Goal: Download file/media

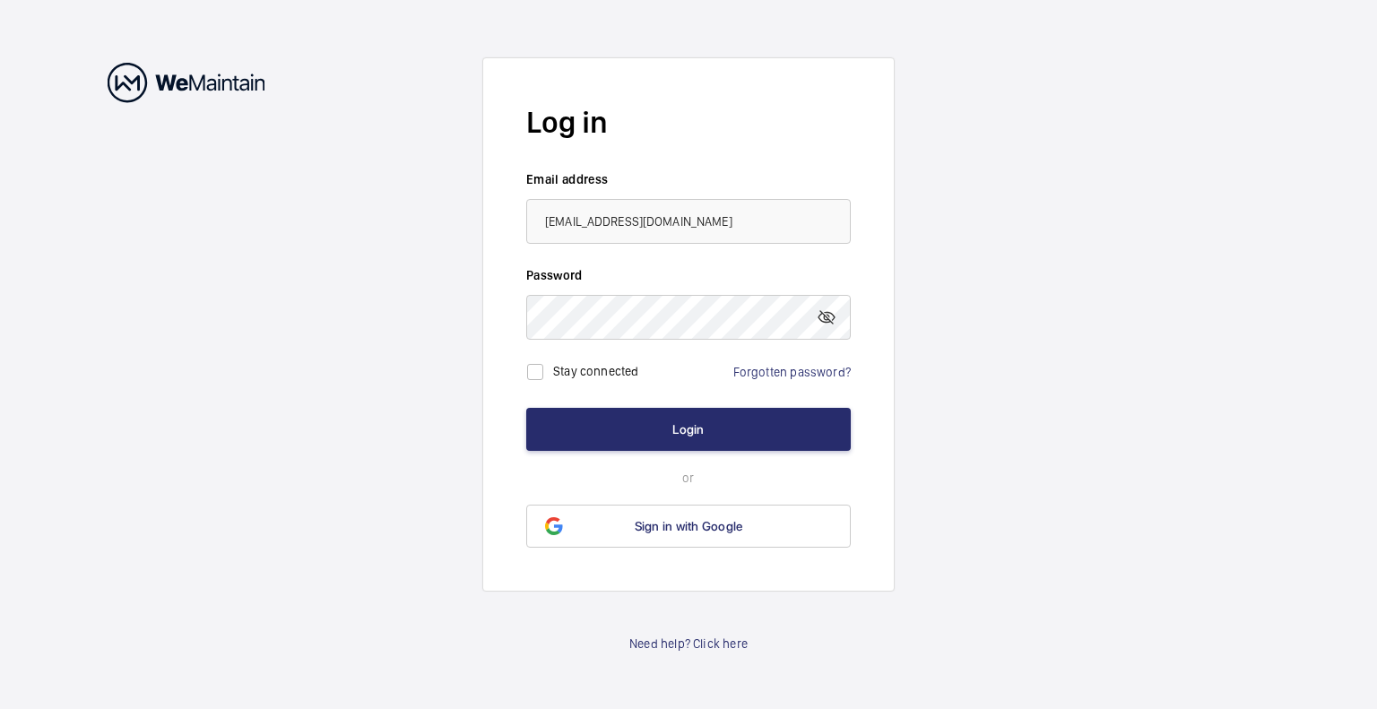
click at [678, 421] on button "Login" at bounding box center [688, 429] width 325 height 43
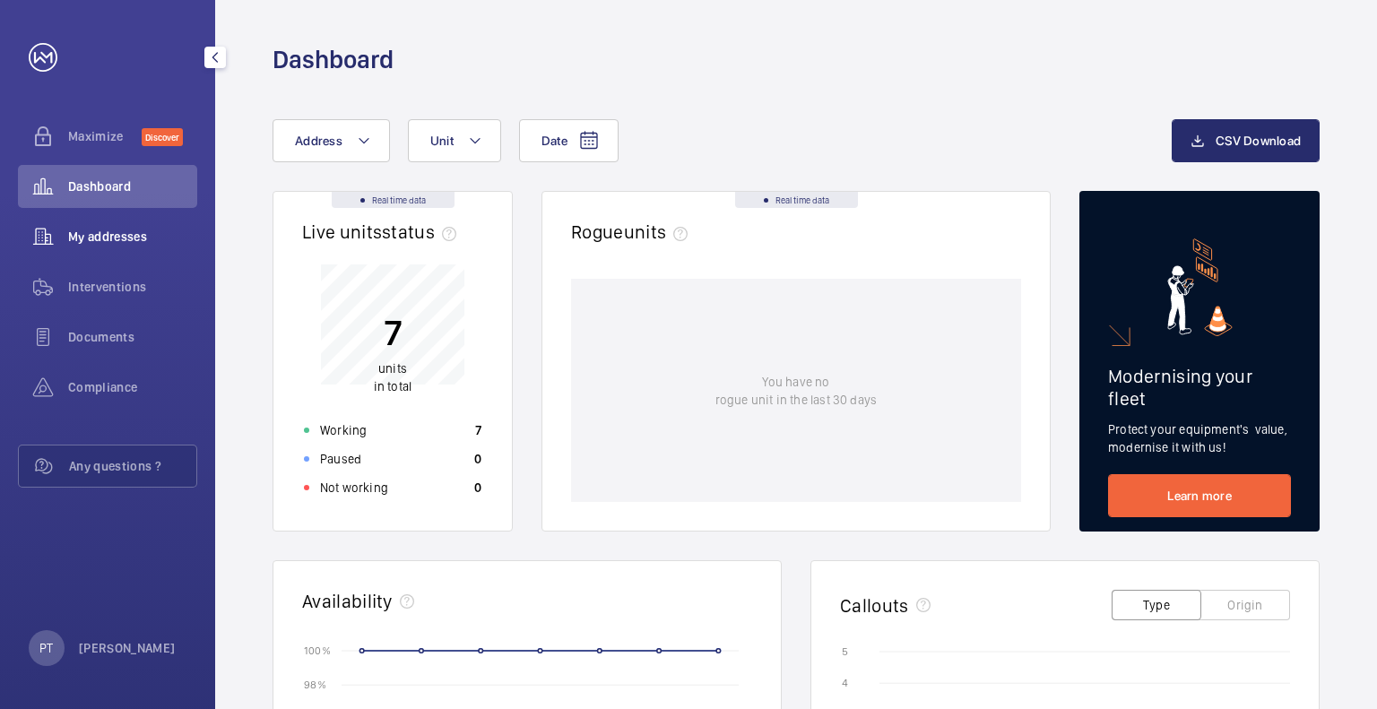
click at [132, 229] on span "My addresses" at bounding box center [132, 237] width 129 height 18
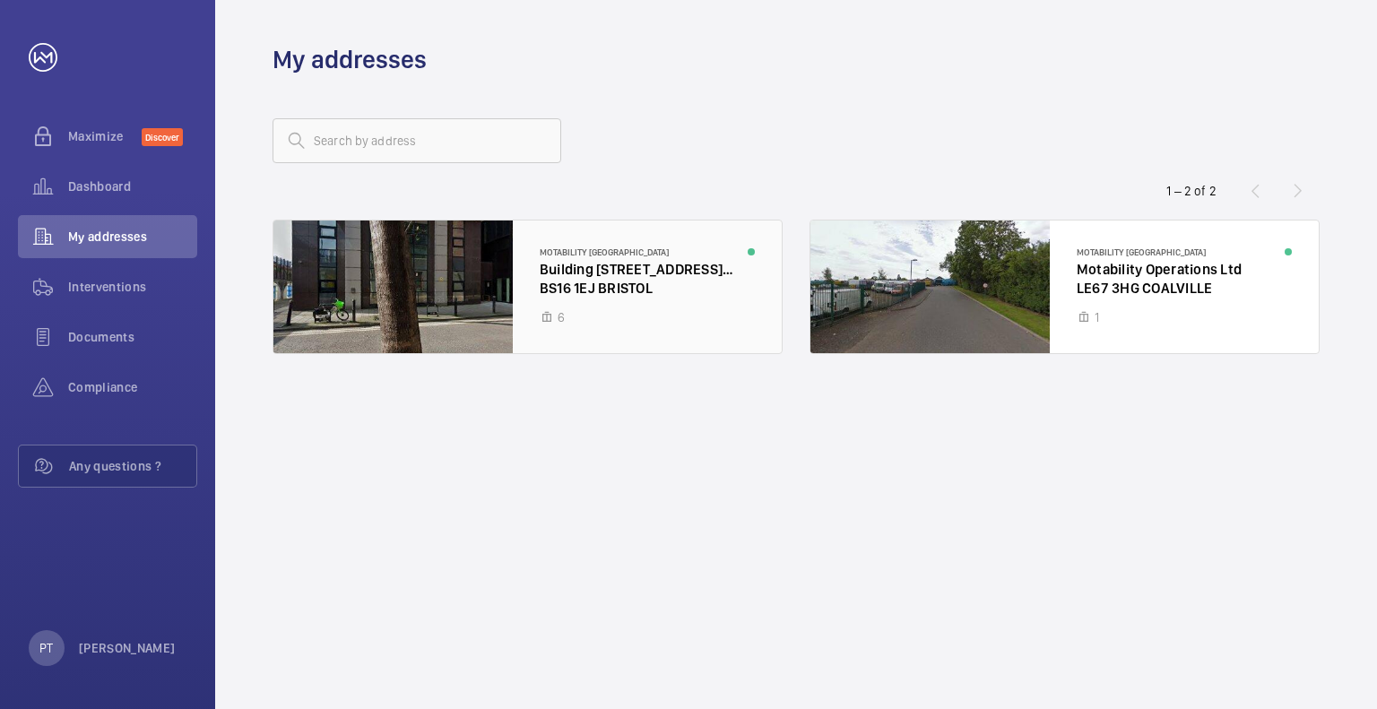
click at [547, 296] on div at bounding box center [527, 287] width 508 height 133
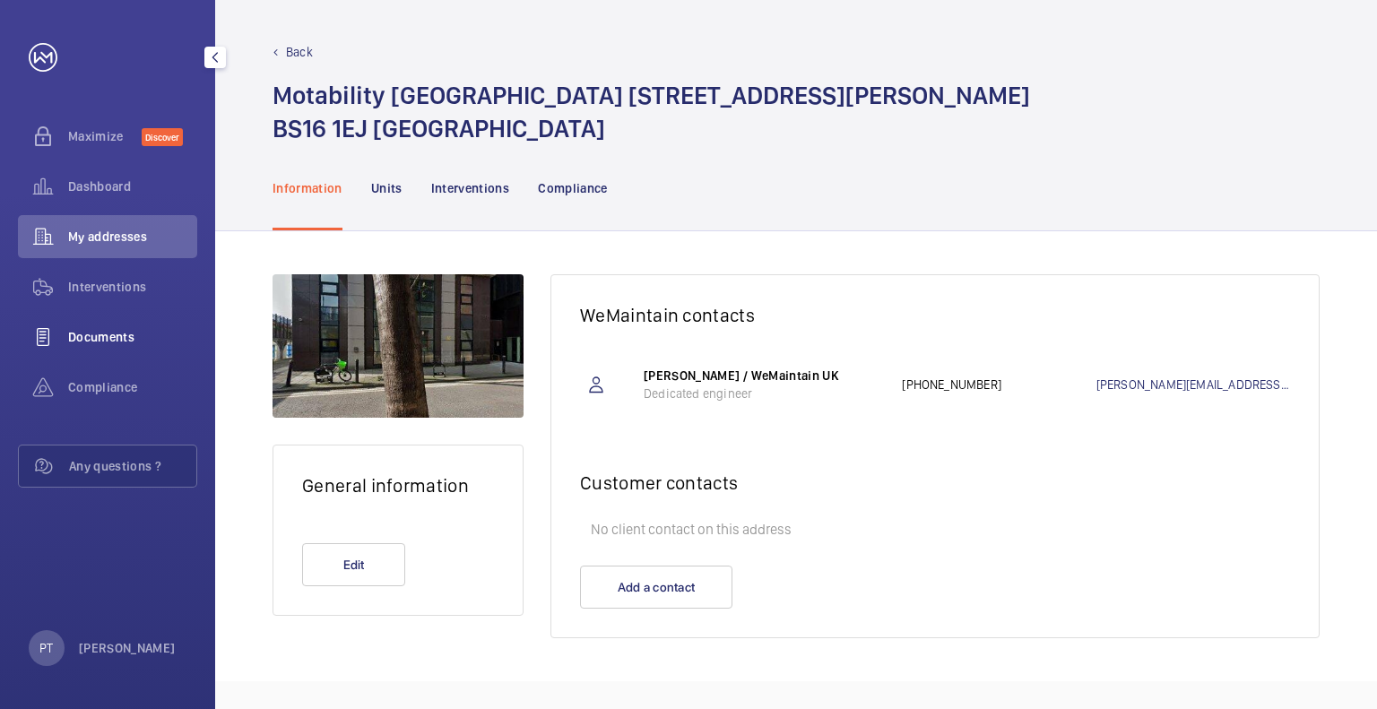
click at [109, 331] on span "Documents" at bounding box center [132, 337] width 129 height 18
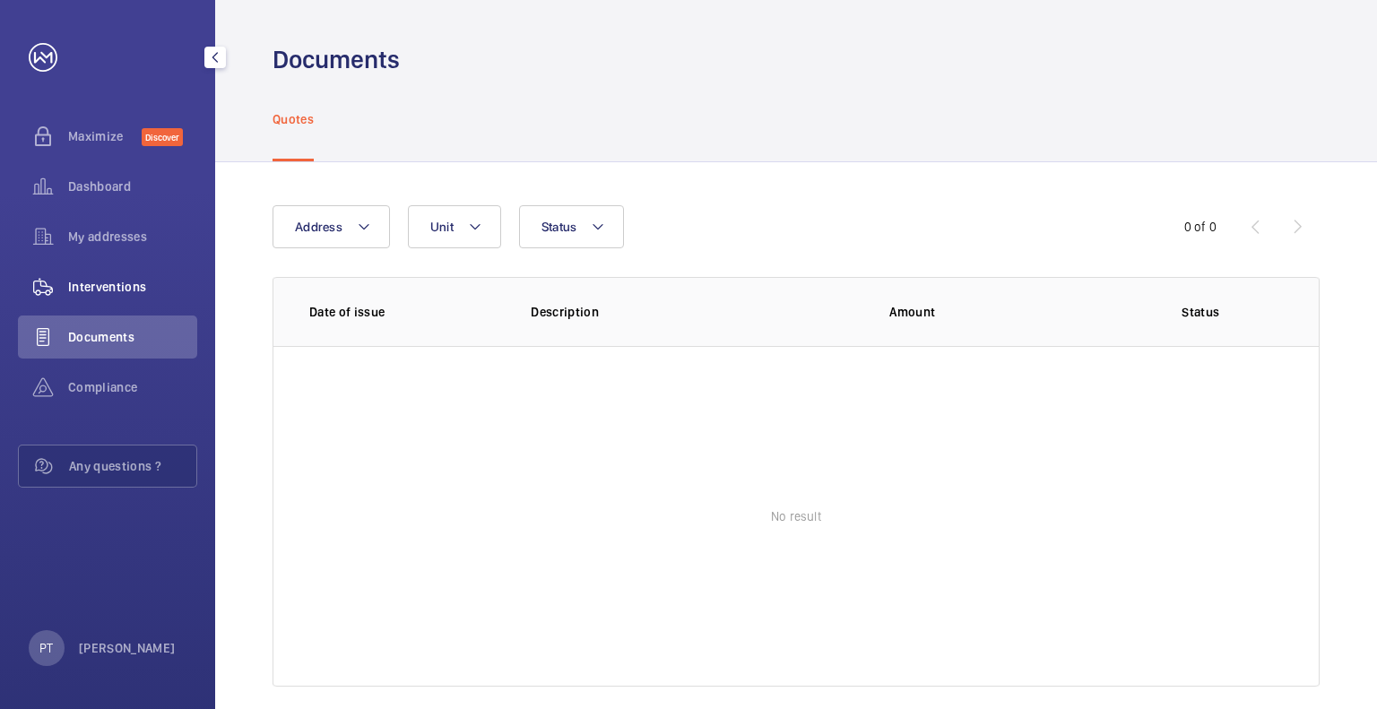
click at [120, 282] on span "Interventions" at bounding box center [132, 287] width 129 height 18
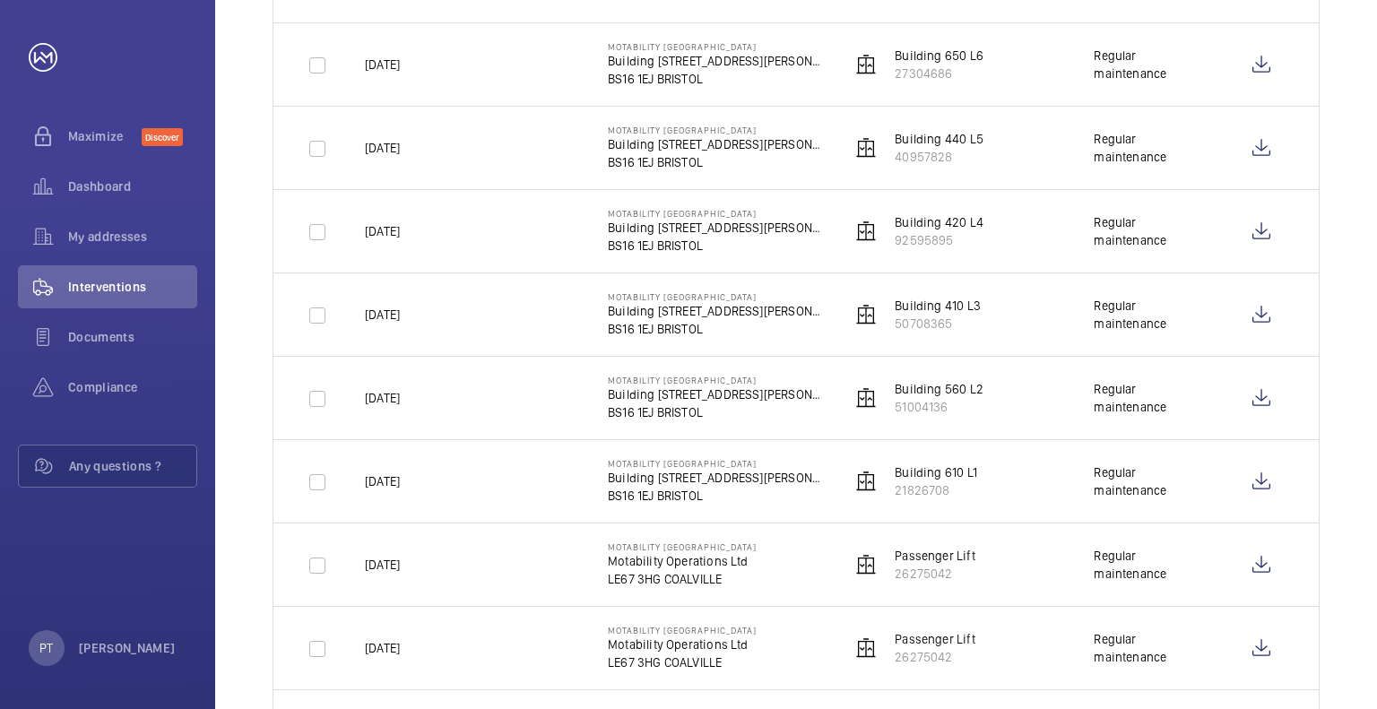
scroll to position [1997, 0]
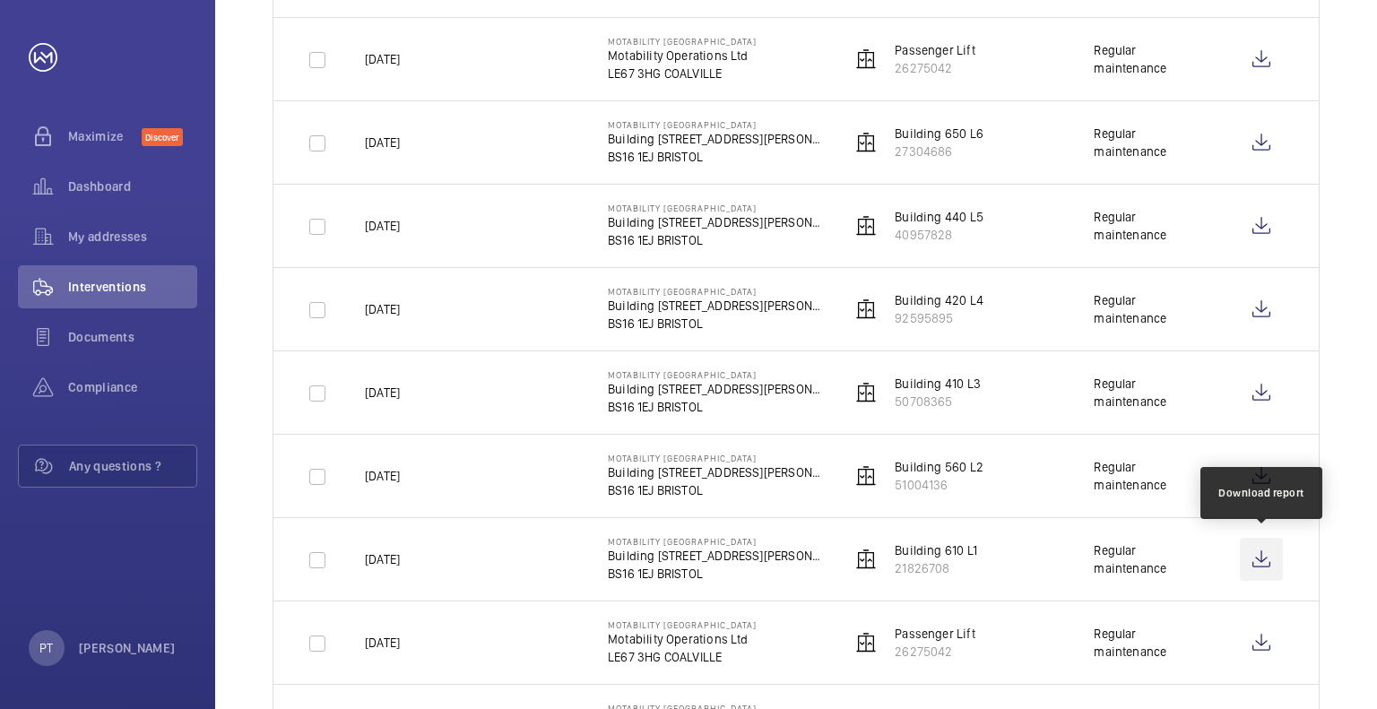
click at [1256, 550] on wm-front-icon-button at bounding box center [1261, 559] width 43 height 43
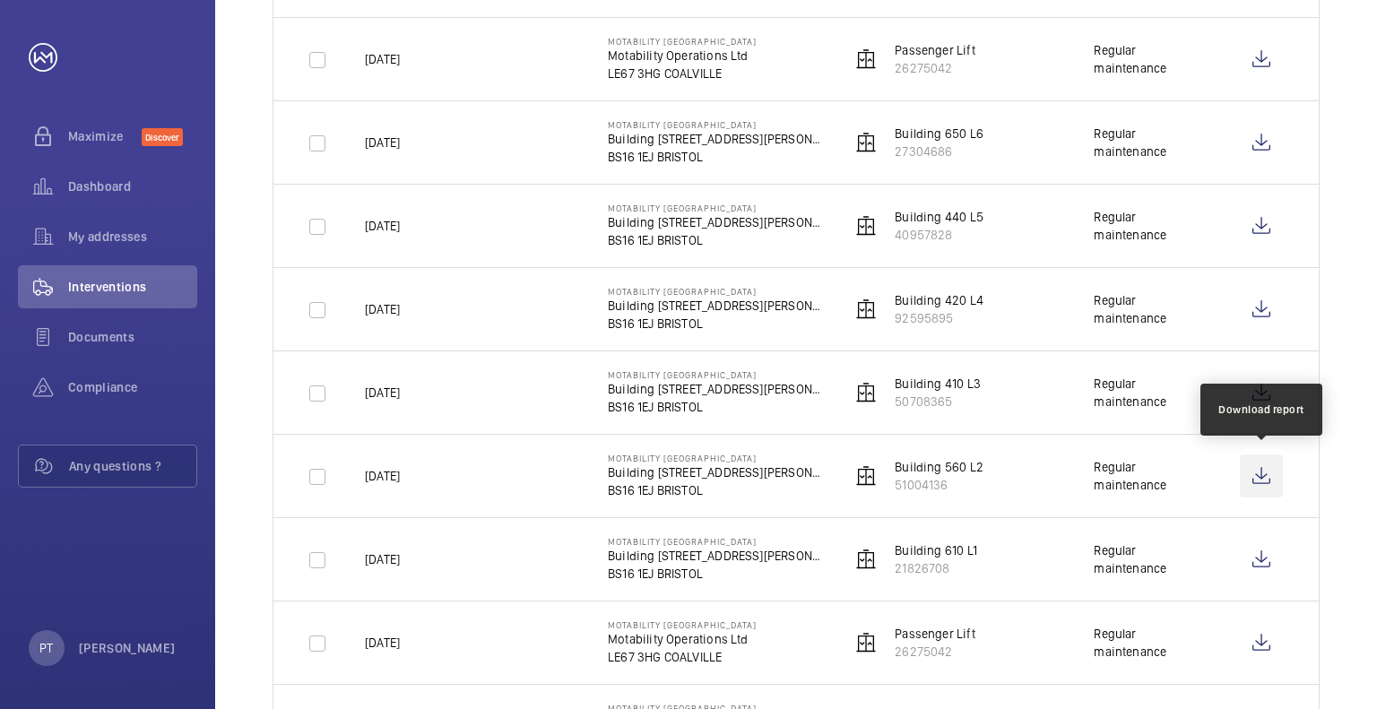
click at [1262, 469] on wm-front-icon-button at bounding box center [1261, 476] width 43 height 43
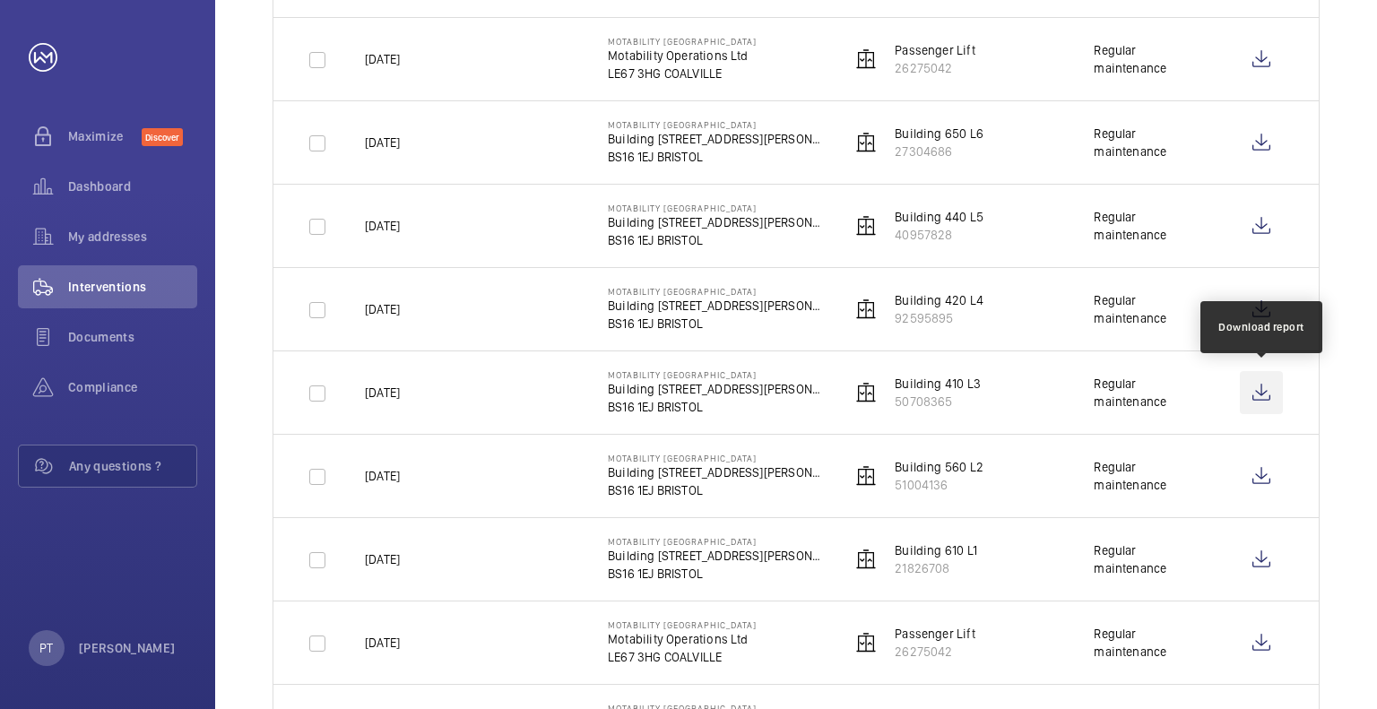
click at [1266, 379] on wm-front-icon-button at bounding box center [1261, 392] width 43 height 43
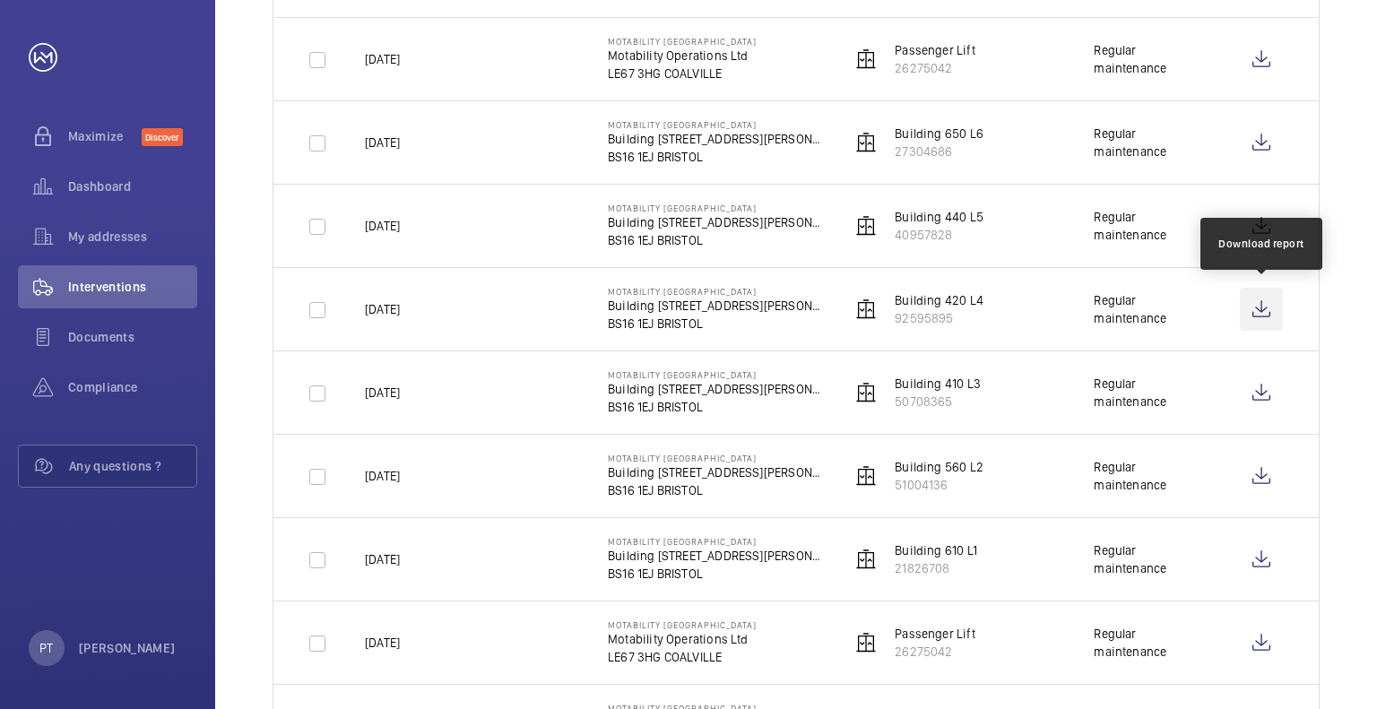
click at [1262, 300] on wm-front-icon-button at bounding box center [1261, 309] width 43 height 43
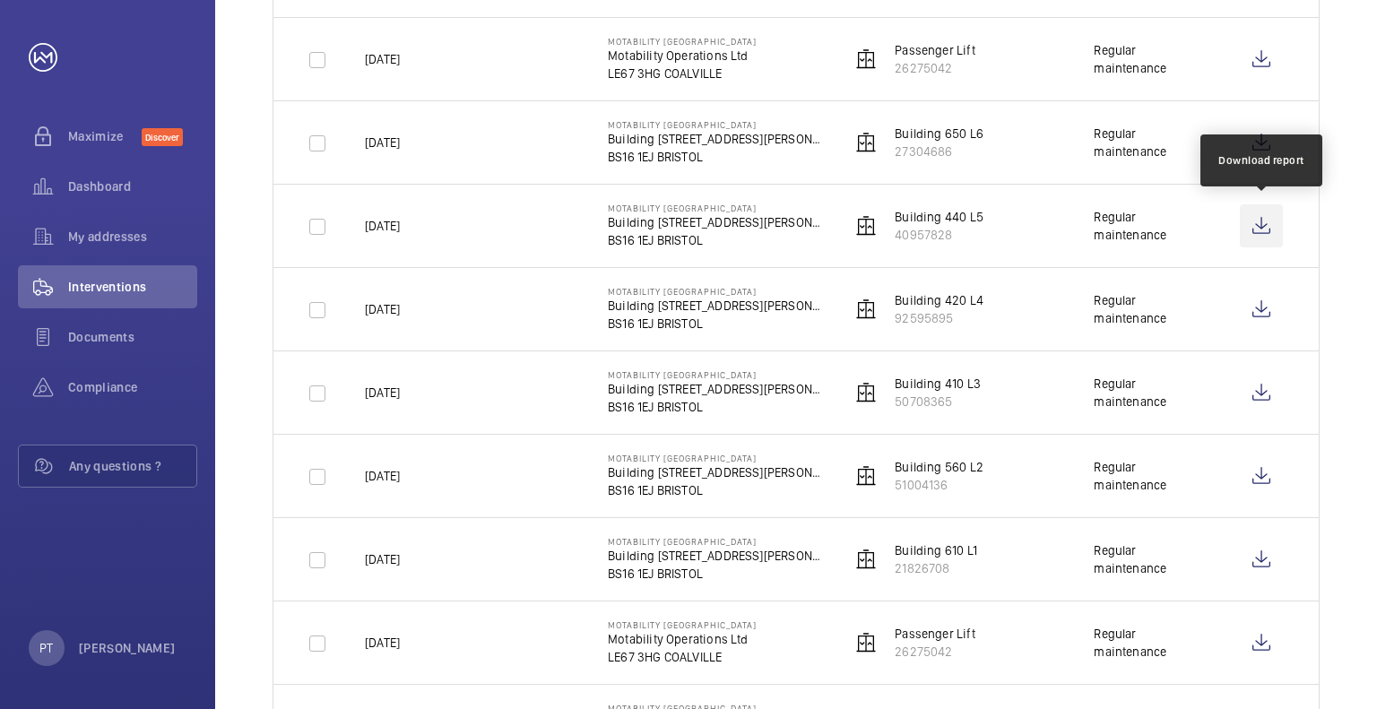
click at [1264, 219] on wm-front-icon-button at bounding box center [1261, 225] width 43 height 43
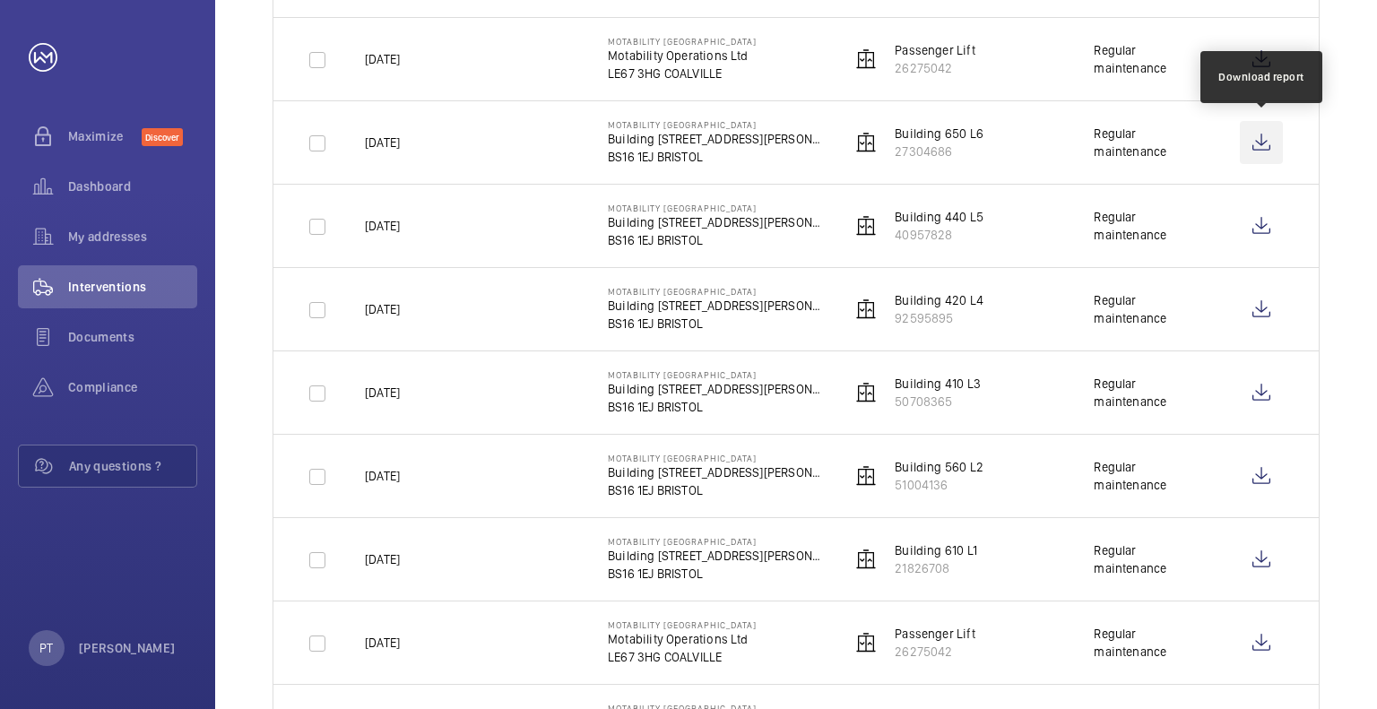
click at [1260, 132] on wm-front-icon-button at bounding box center [1261, 142] width 43 height 43
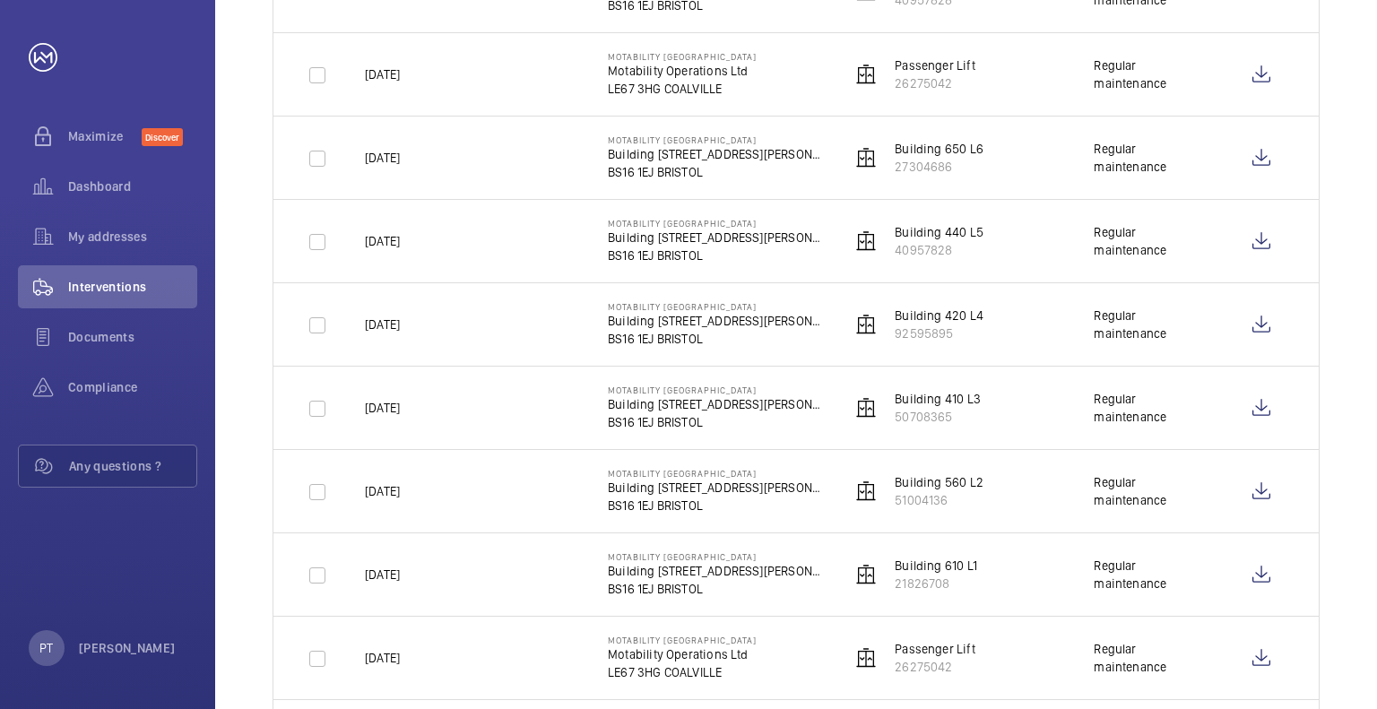
scroll to position [1369, 0]
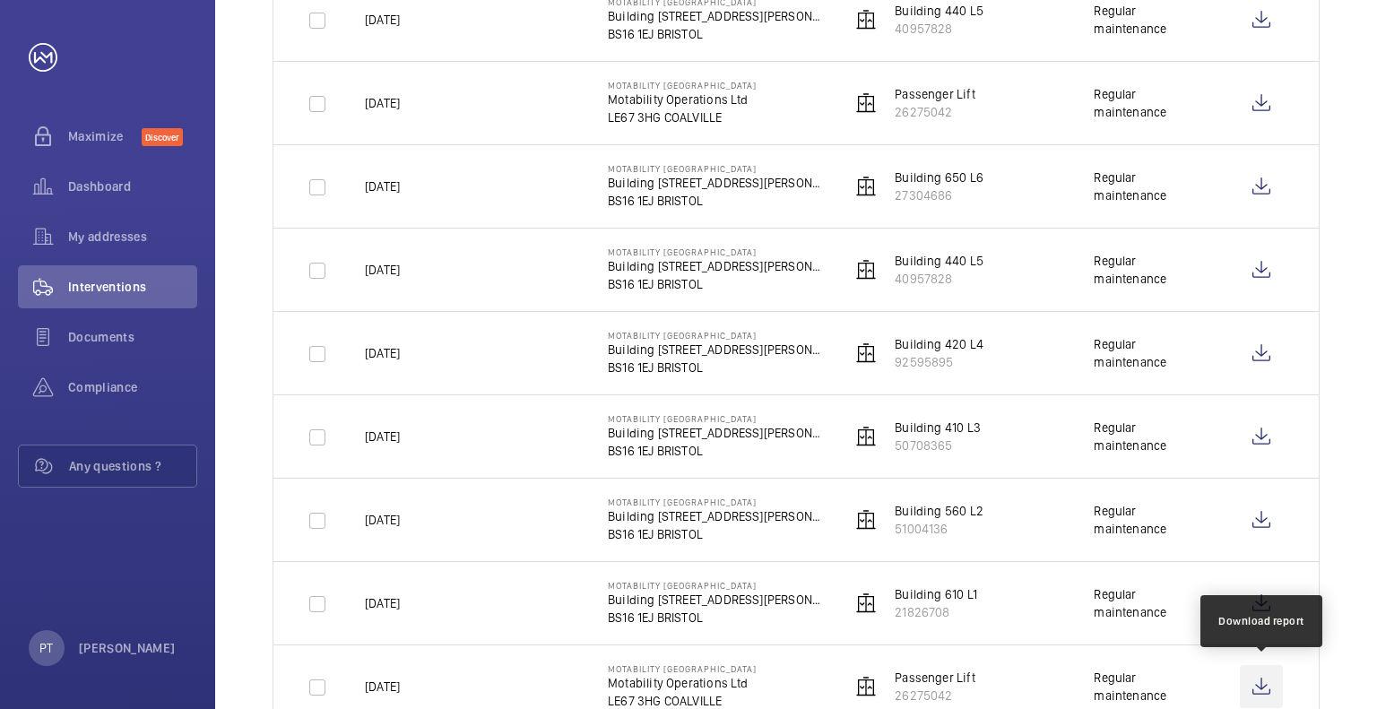
click at [1255, 685] on wm-front-icon-button at bounding box center [1261, 686] width 43 height 43
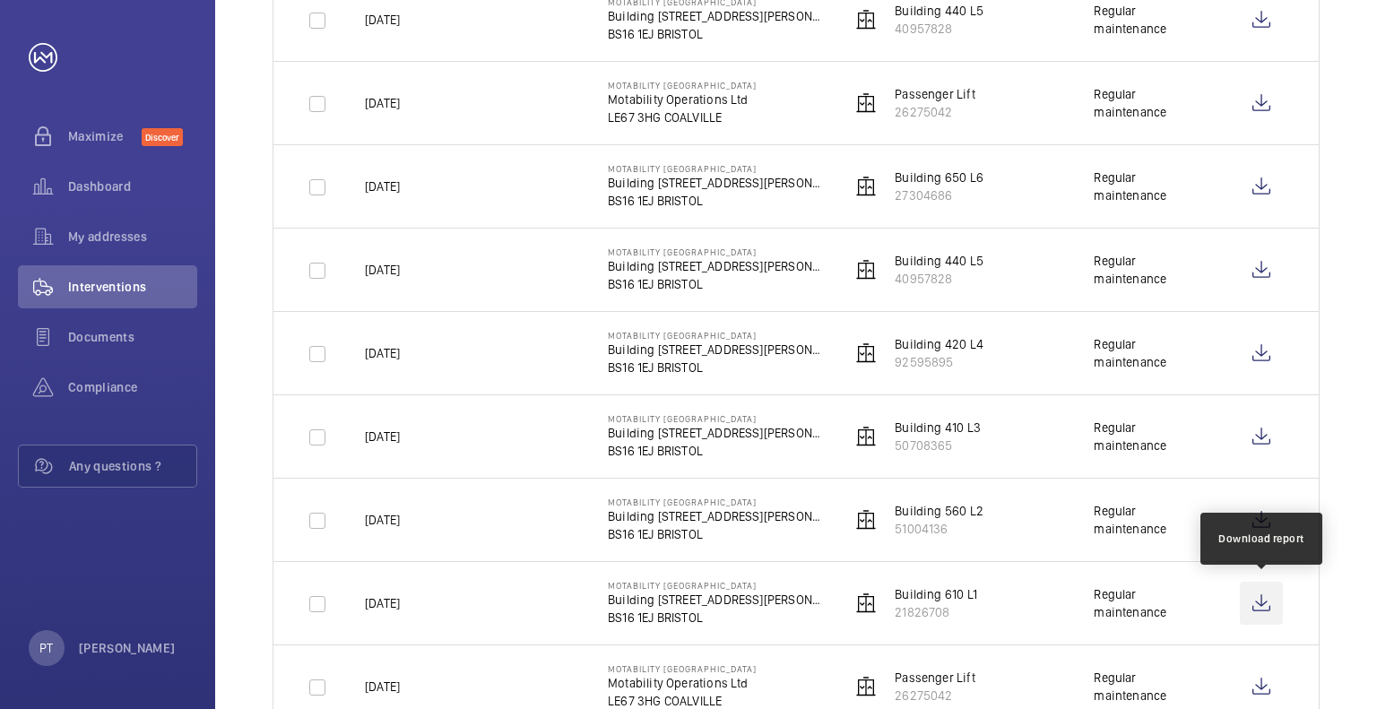
click at [1263, 595] on wm-front-icon-button at bounding box center [1261, 603] width 43 height 43
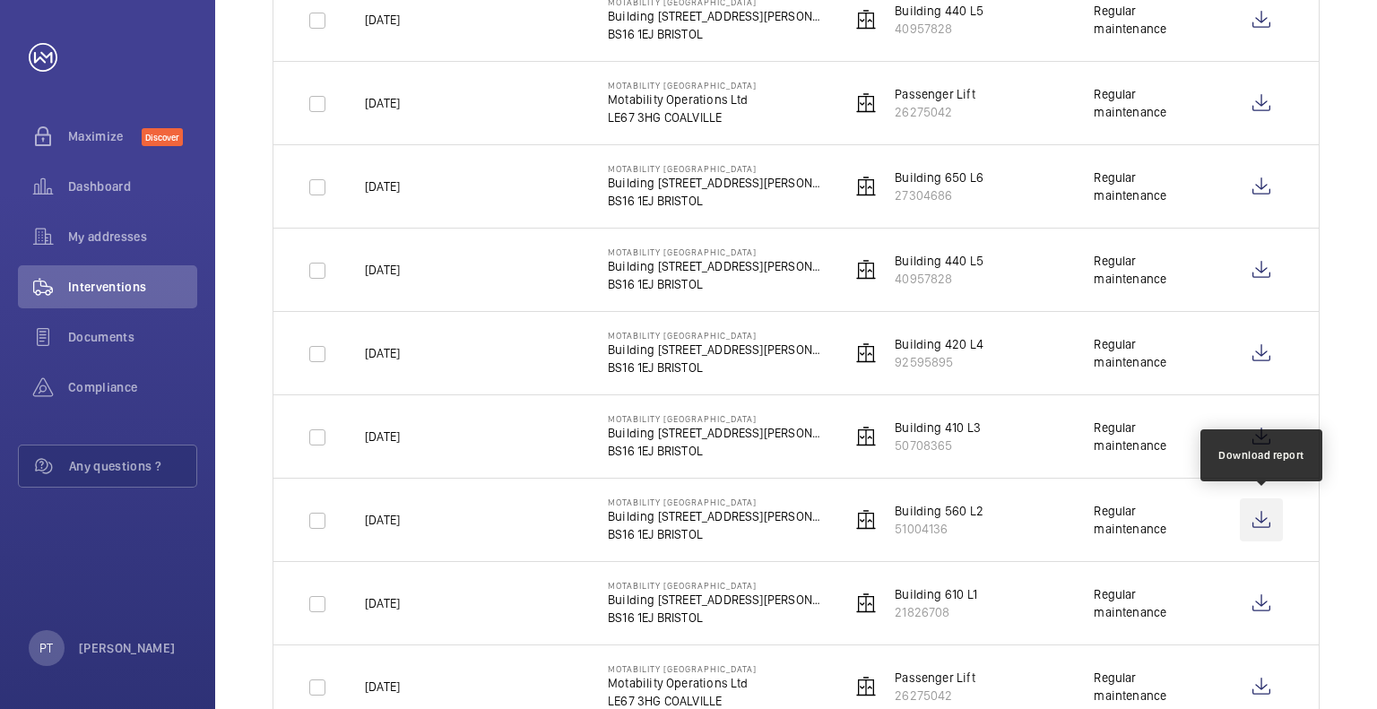
click at [1257, 516] on wm-front-icon-button at bounding box center [1261, 519] width 43 height 43
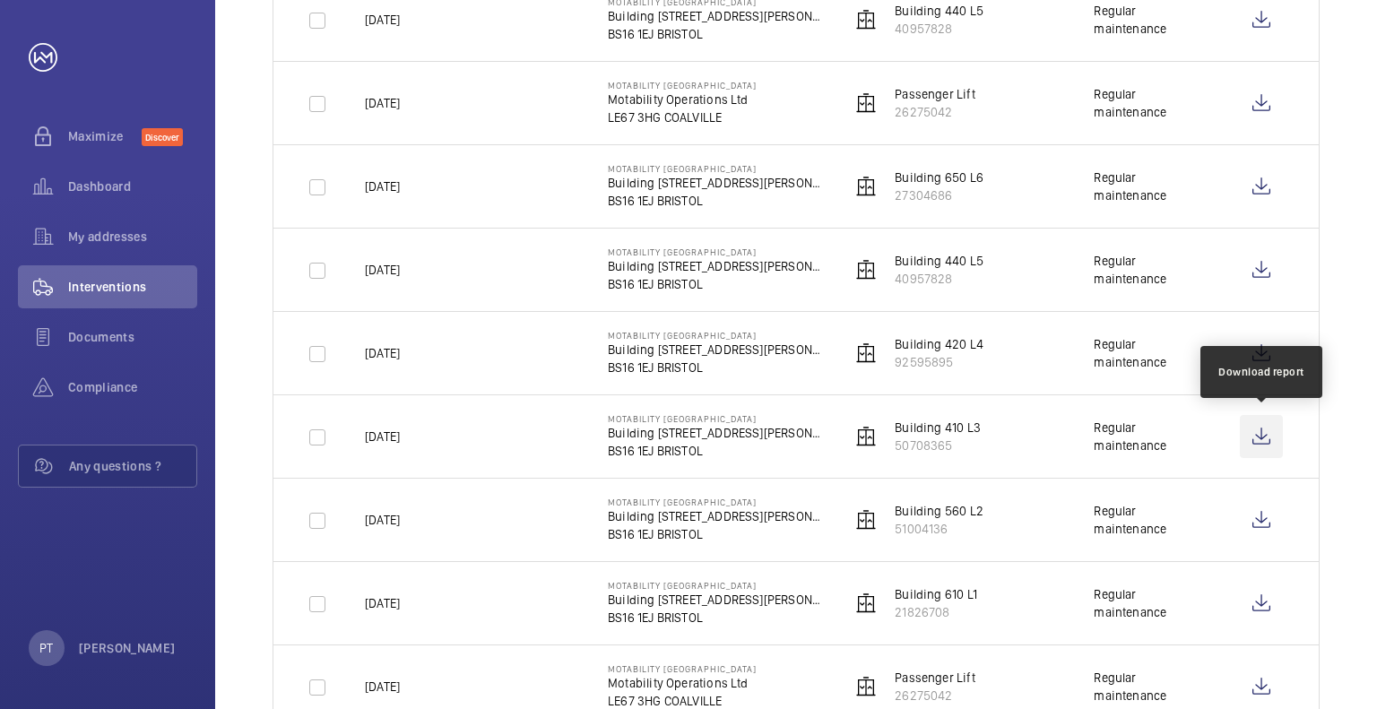
click at [1269, 433] on wm-front-icon-button at bounding box center [1261, 436] width 43 height 43
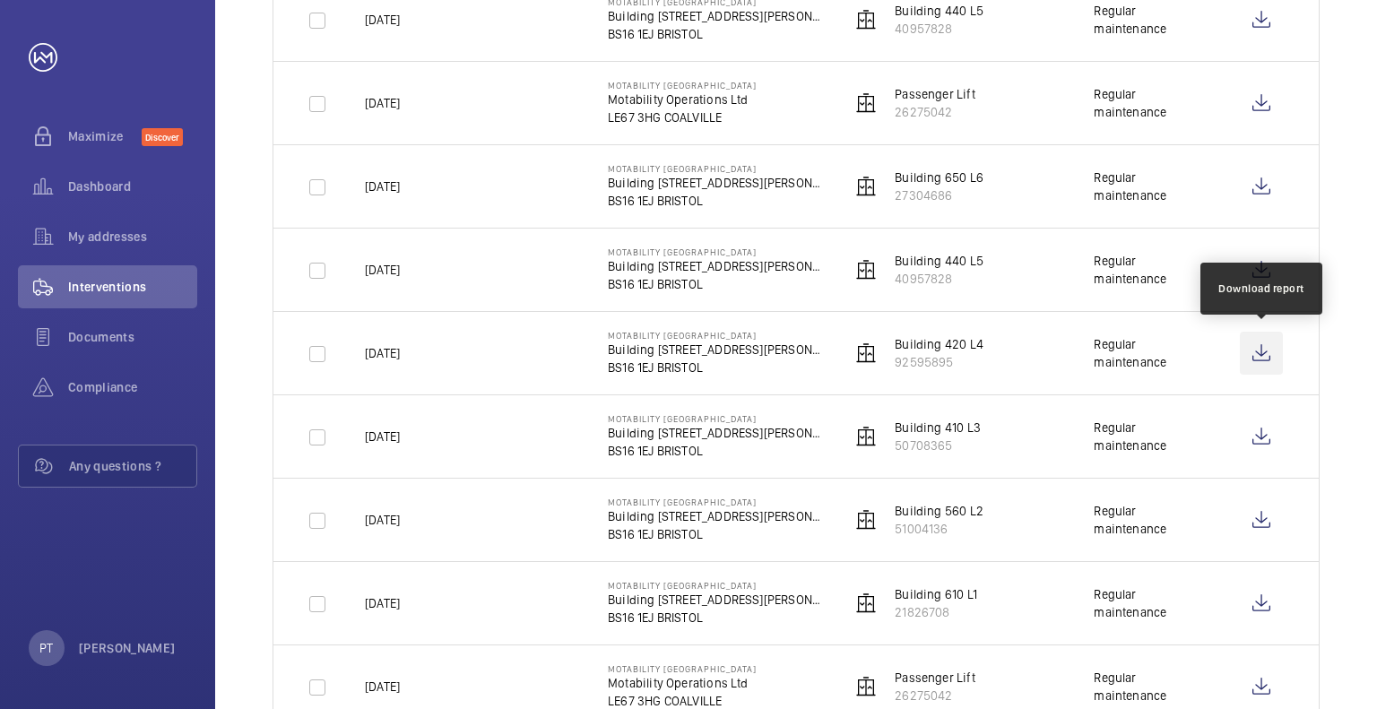
click at [1260, 345] on wm-front-icon-button at bounding box center [1261, 353] width 43 height 43
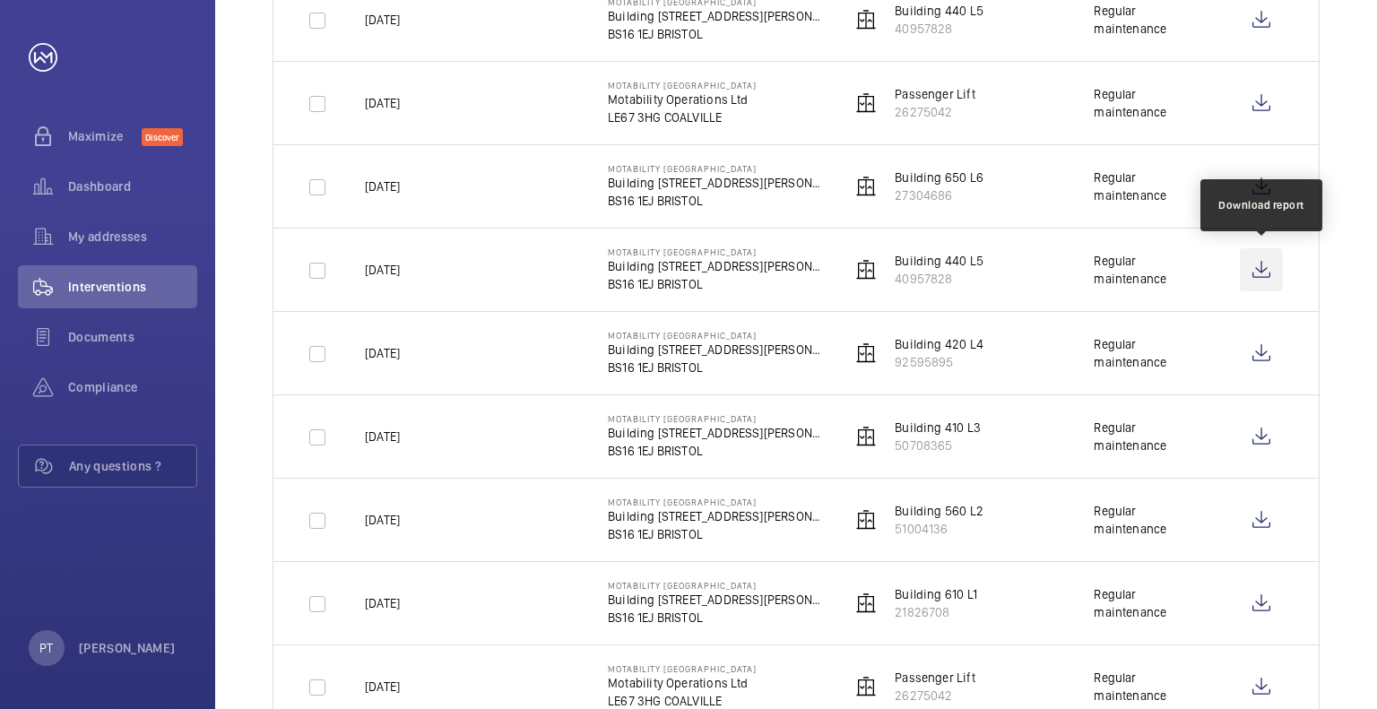
click at [1259, 262] on wm-front-icon-button at bounding box center [1261, 269] width 43 height 43
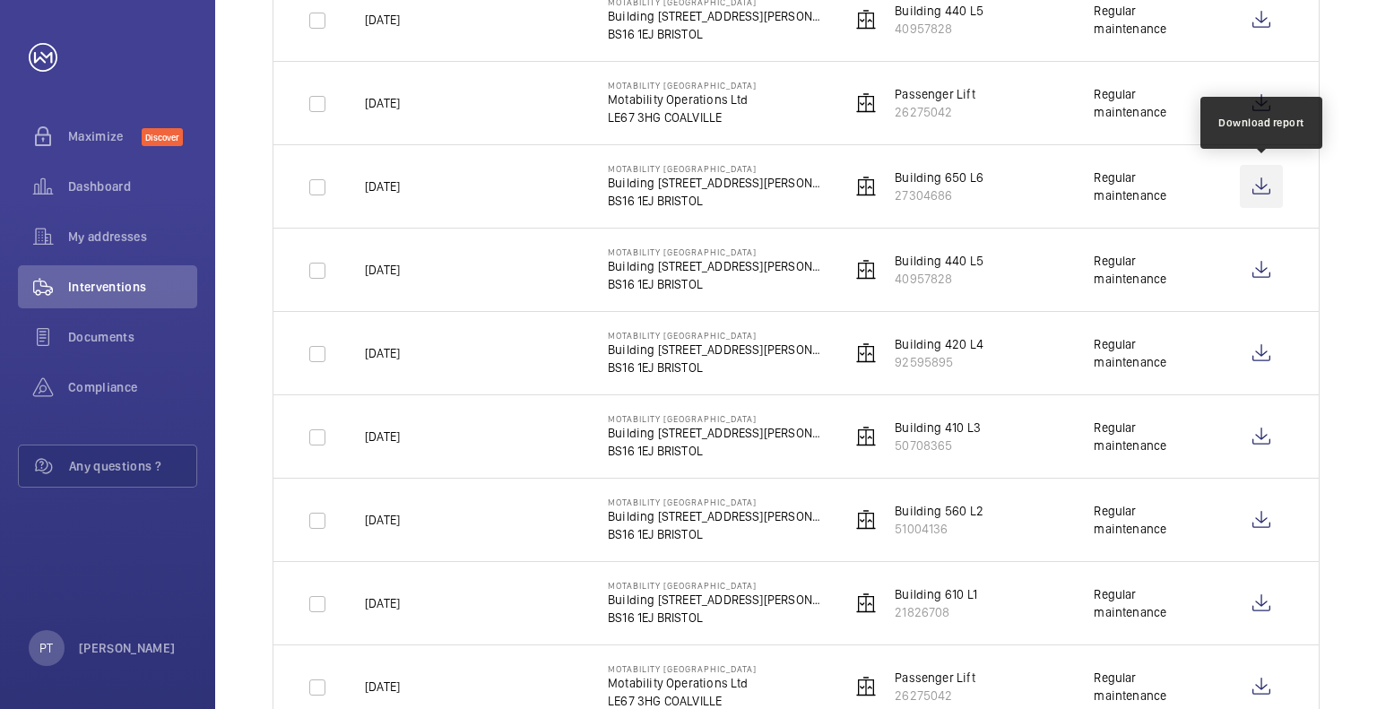
click at [1259, 179] on wm-front-icon-button at bounding box center [1261, 186] width 43 height 43
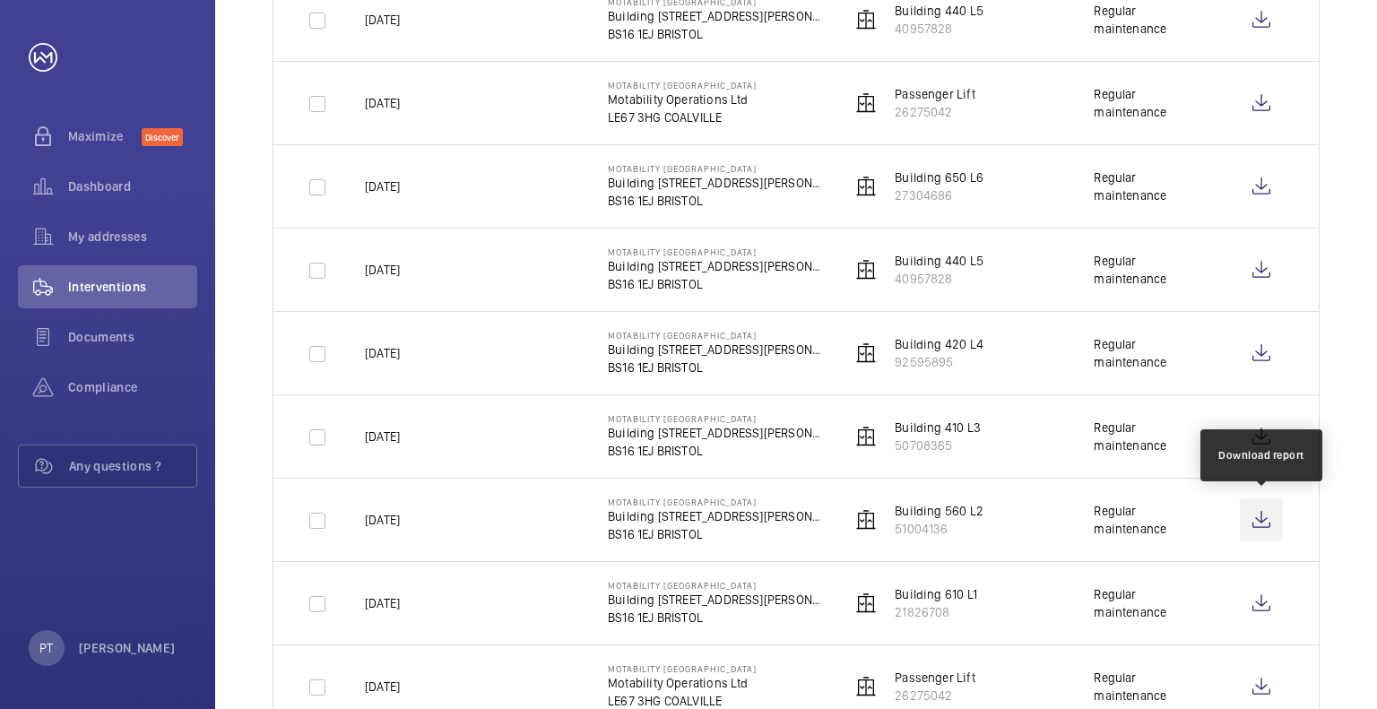
click at [1251, 515] on wm-front-icon-button at bounding box center [1261, 519] width 43 height 43
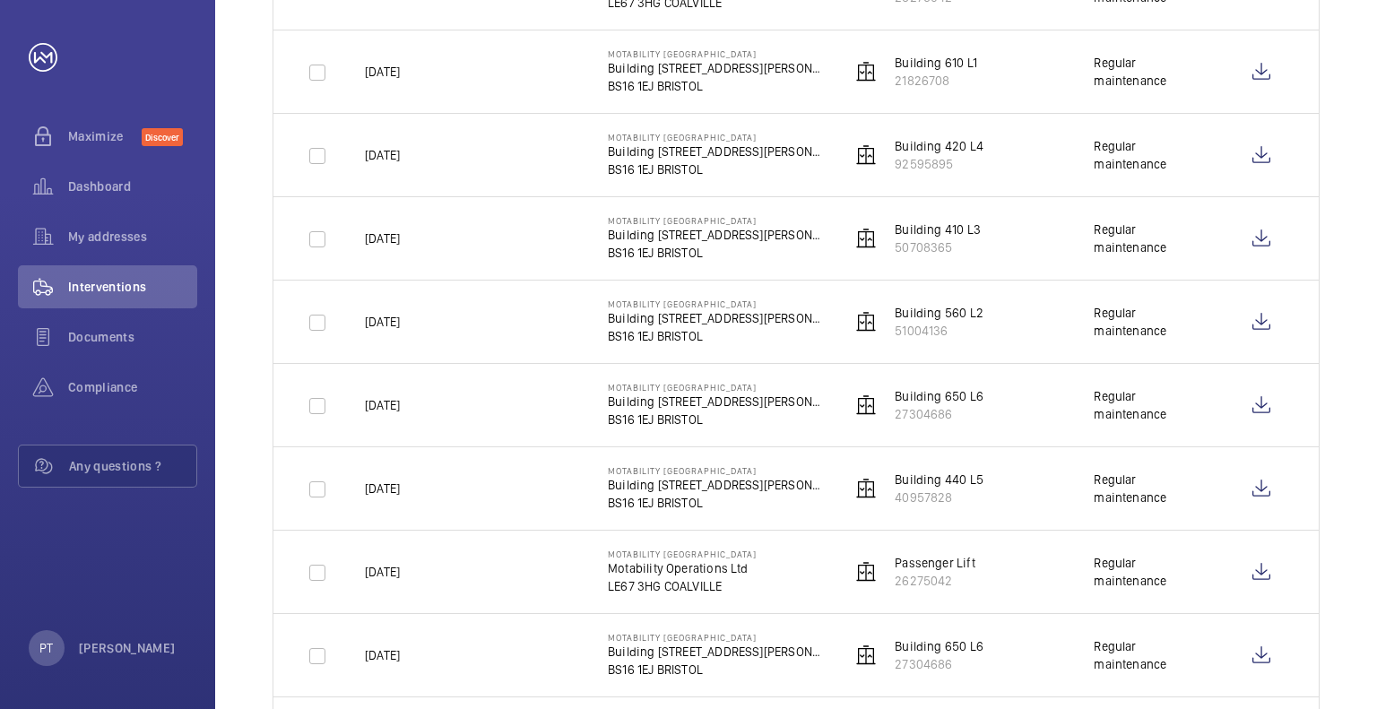
scroll to position [831, 0]
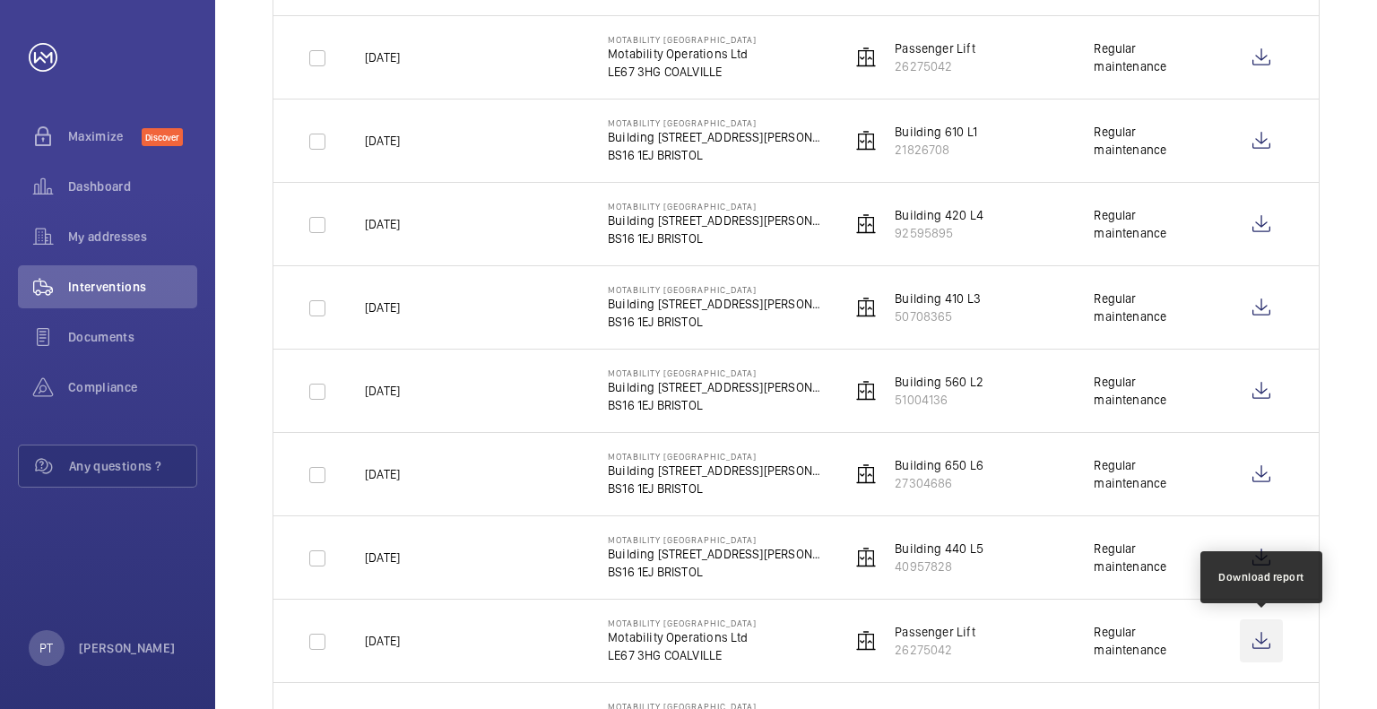
click at [1271, 639] on wm-front-icon-button at bounding box center [1261, 640] width 43 height 43
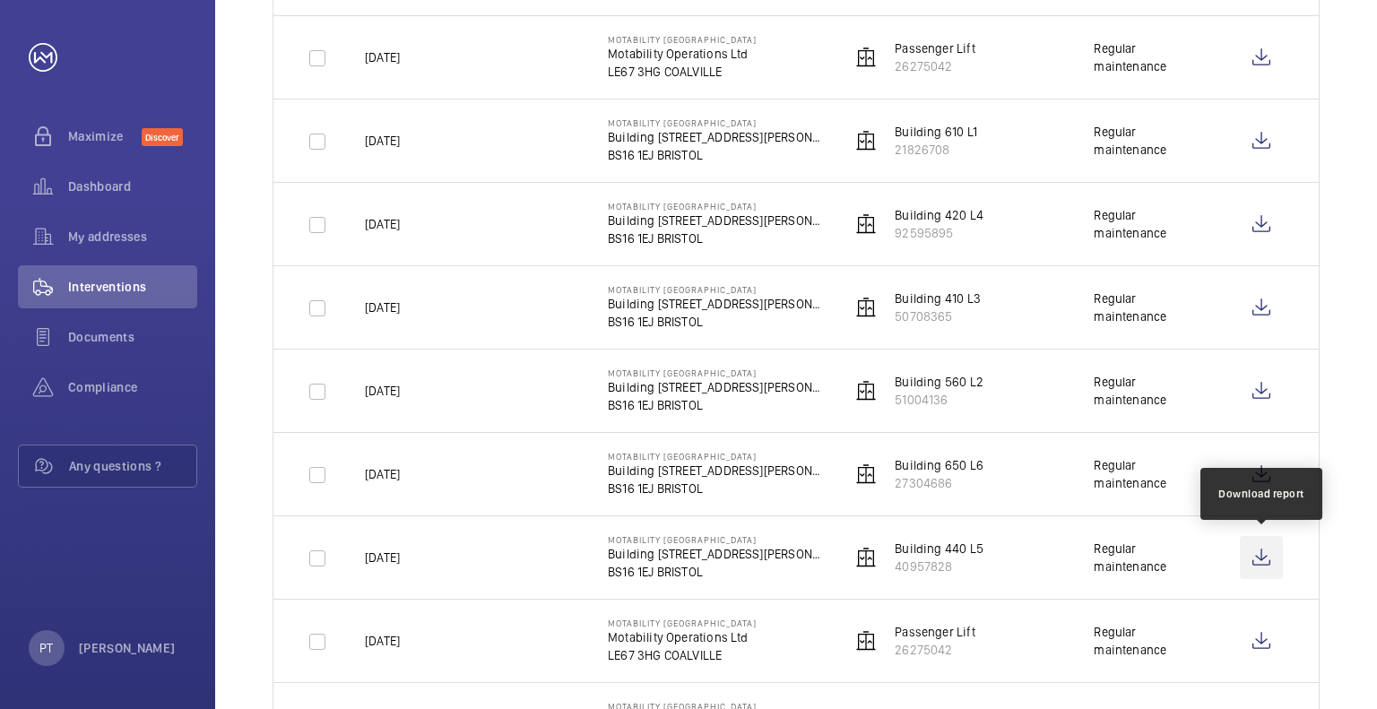
click at [1262, 552] on wm-front-icon-button at bounding box center [1261, 557] width 43 height 43
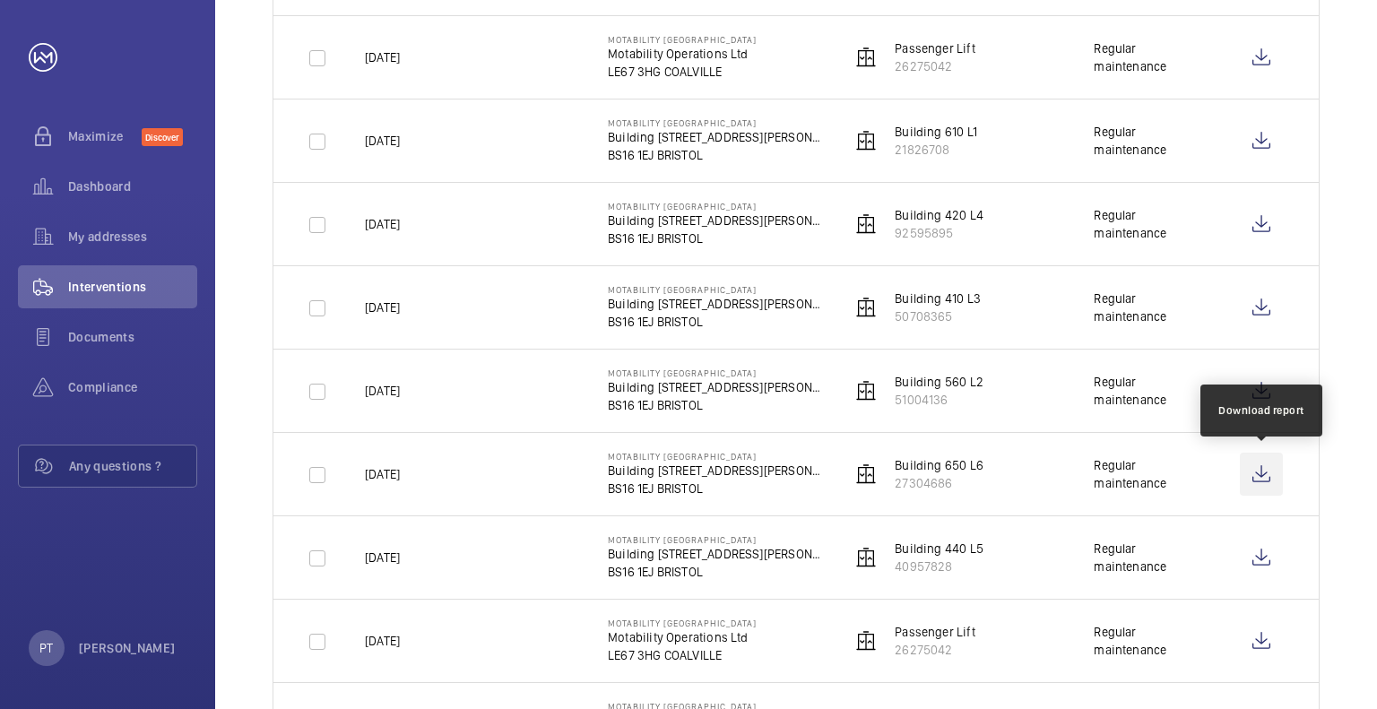
click at [1262, 468] on wm-front-icon-button at bounding box center [1261, 474] width 43 height 43
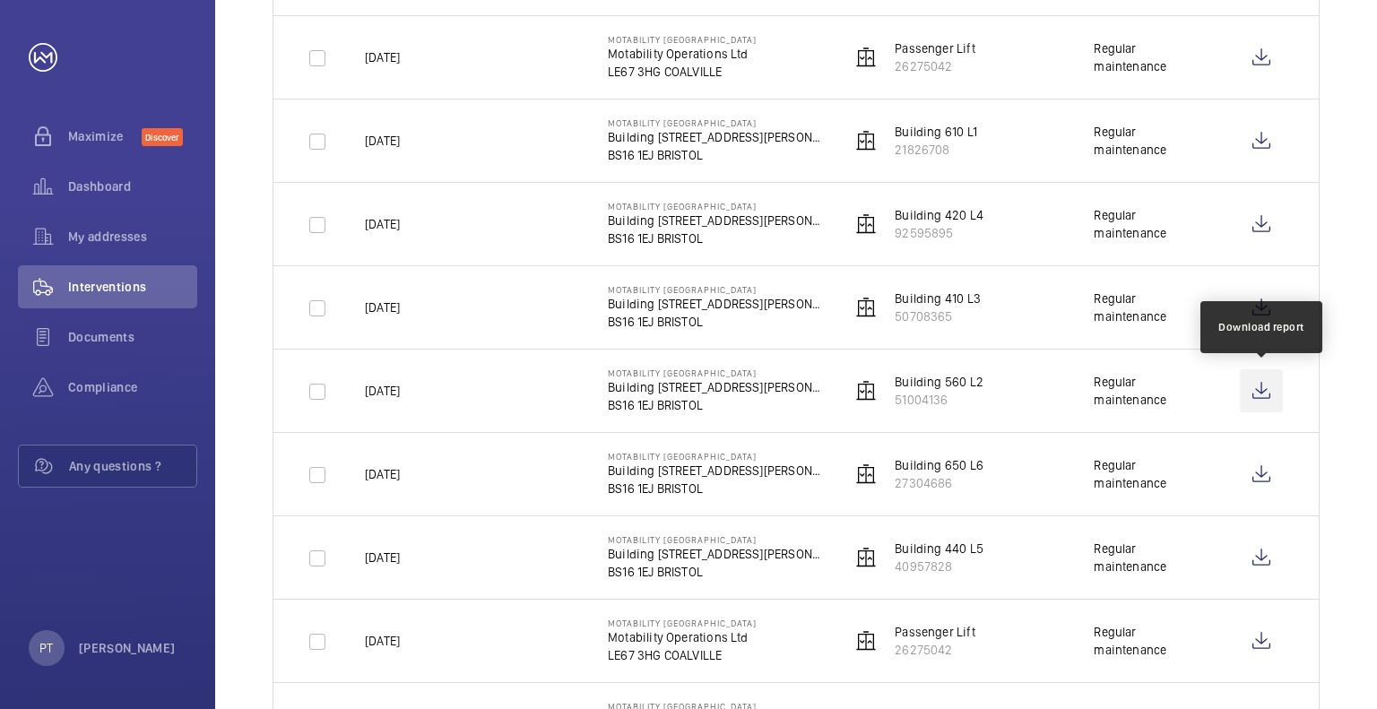
click at [1263, 386] on wm-front-icon-button at bounding box center [1261, 390] width 43 height 43
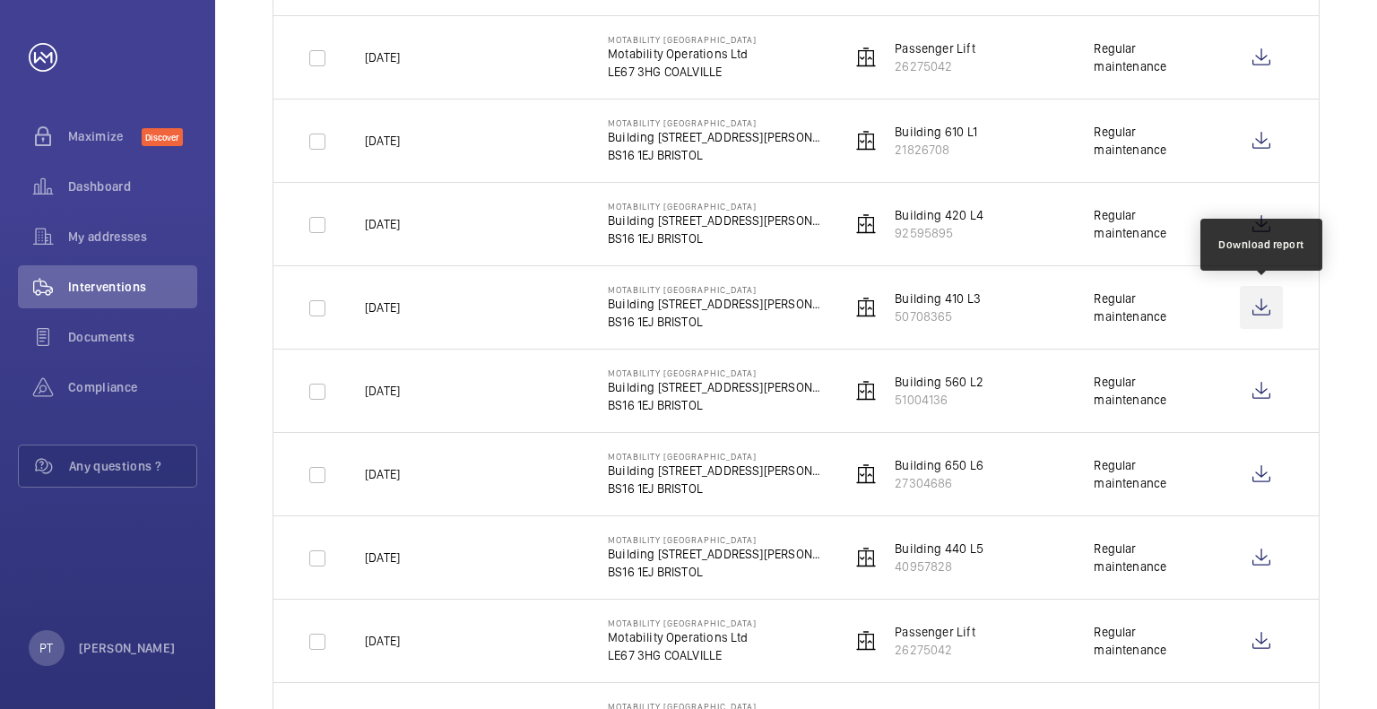
click at [1266, 301] on wm-front-icon-button at bounding box center [1261, 307] width 43 height 43
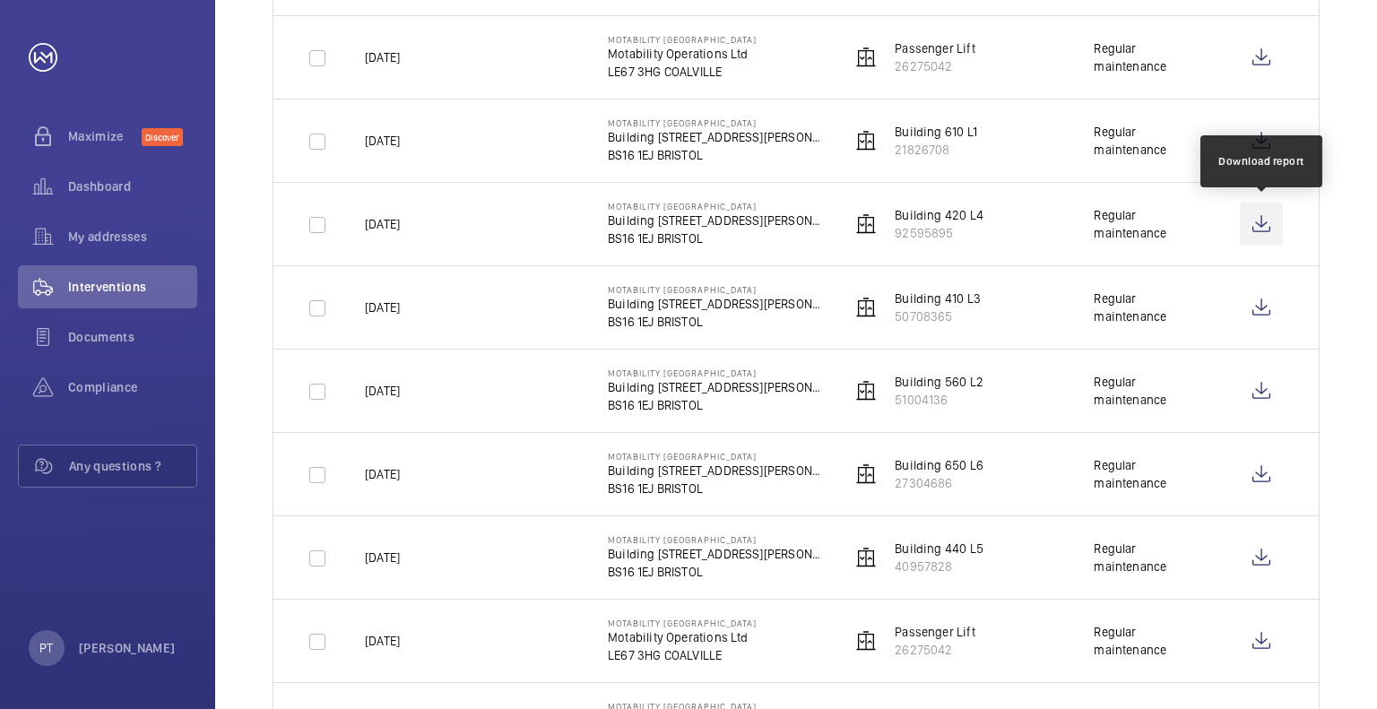
click at [1259, 220] on wm-front-icon-button at bounding box center [1261, 224] width 43 height 43
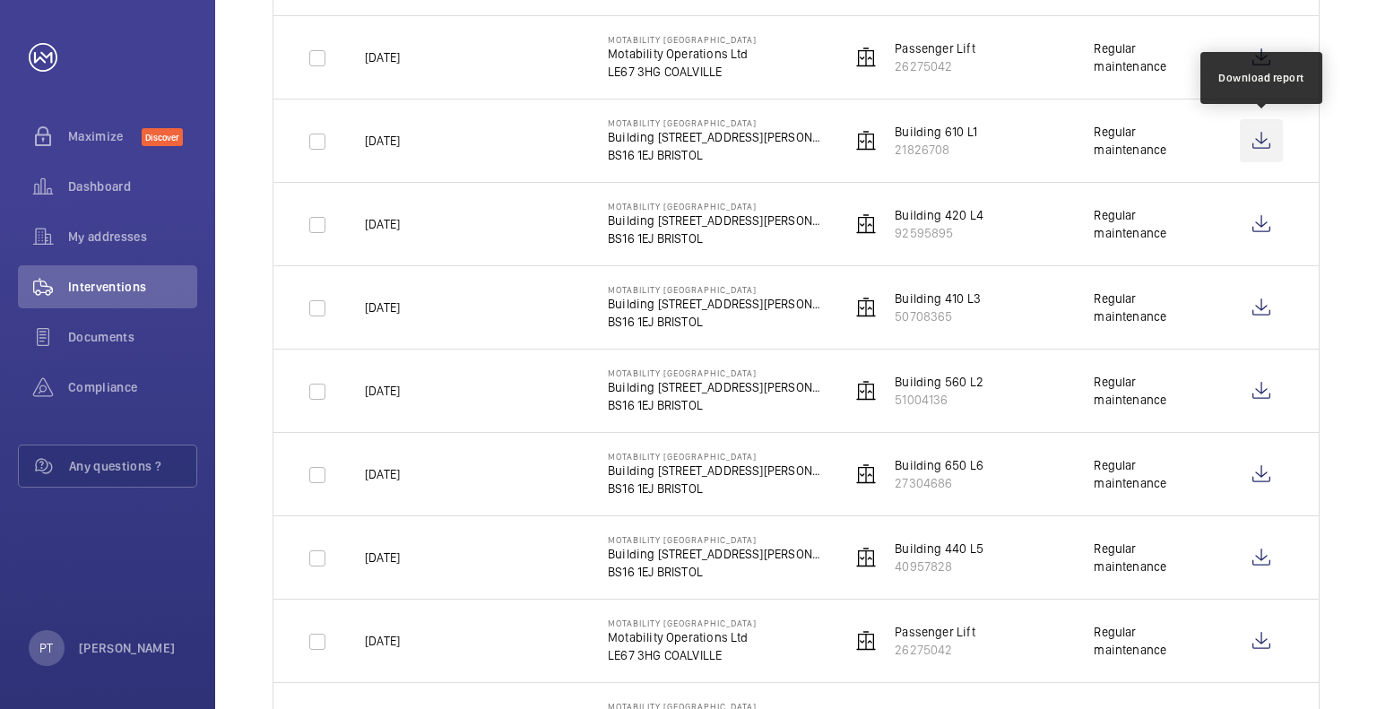
click at [1251, 133] on wm-front-icon-button at bounding box center [1261, 140] width 43 height 43
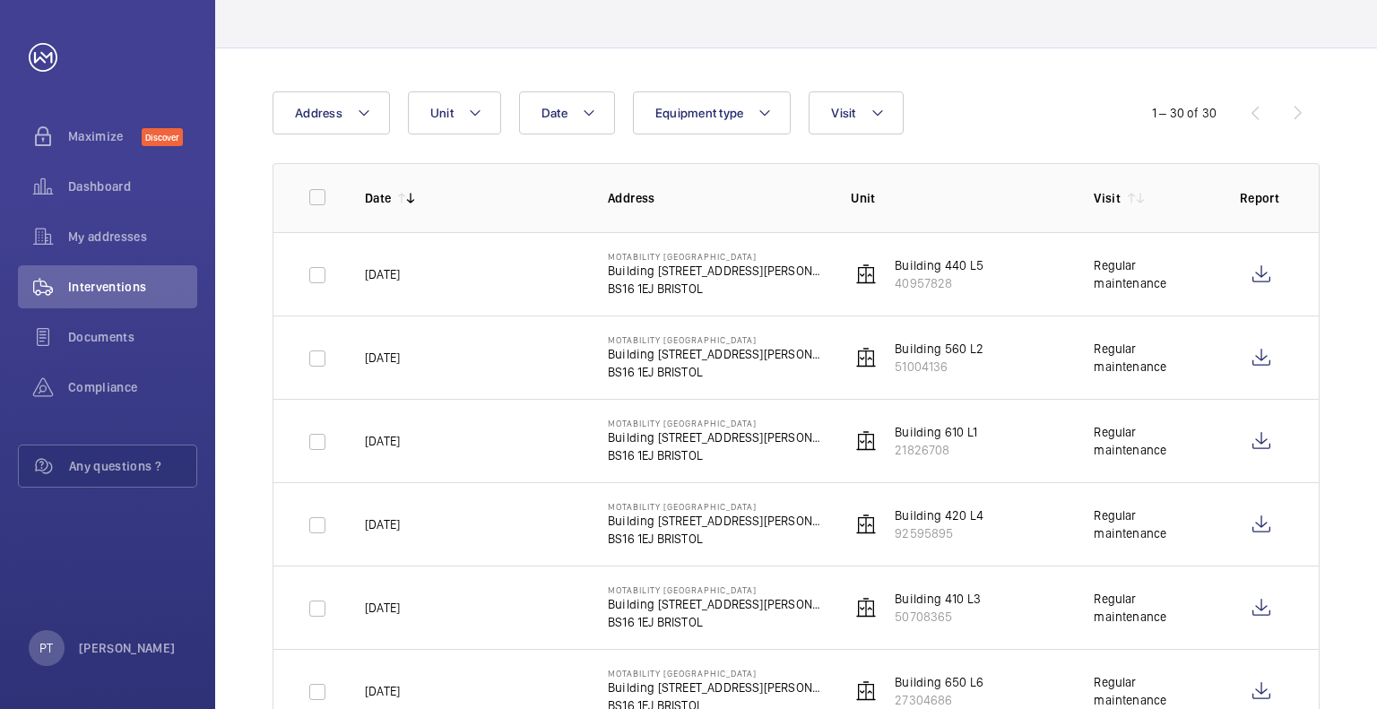
scroll to position [204, 0]
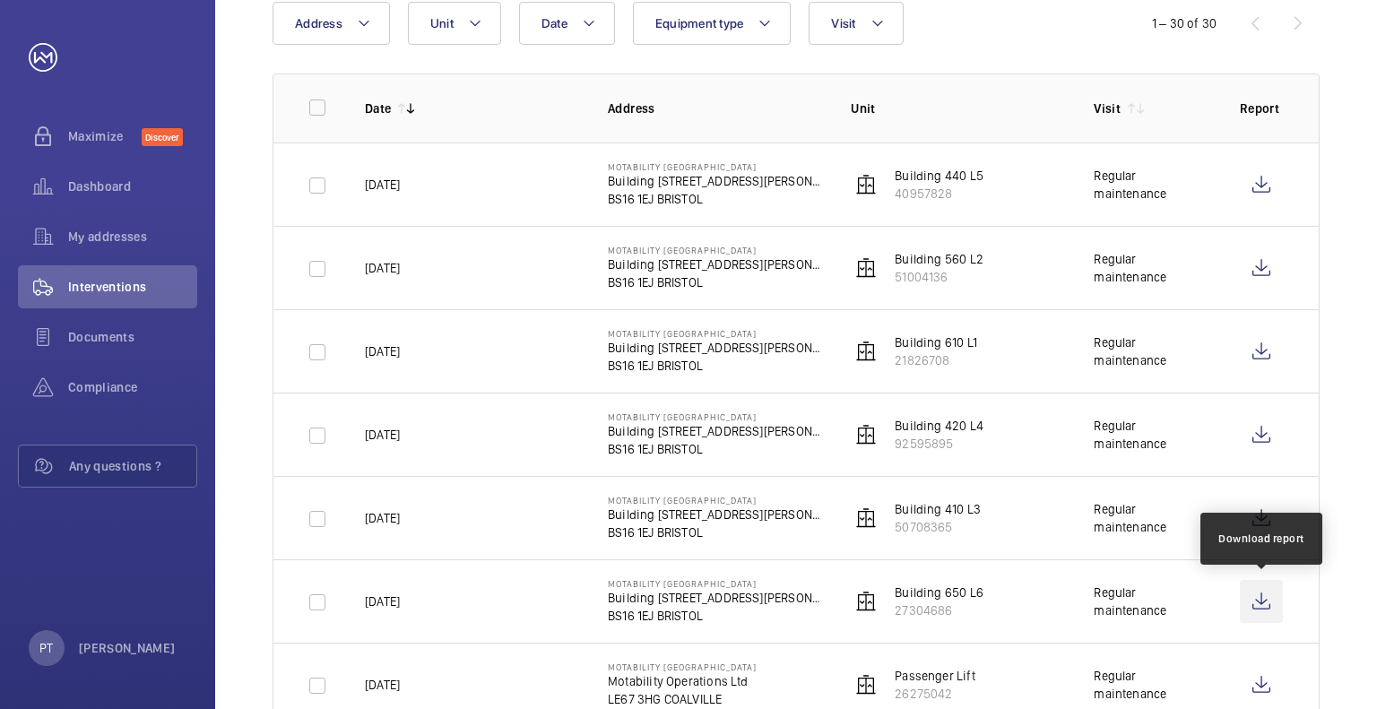
click at [1259, 598] on wm-front-icon-button at bounding box center [1261, 601] width 43 height 43
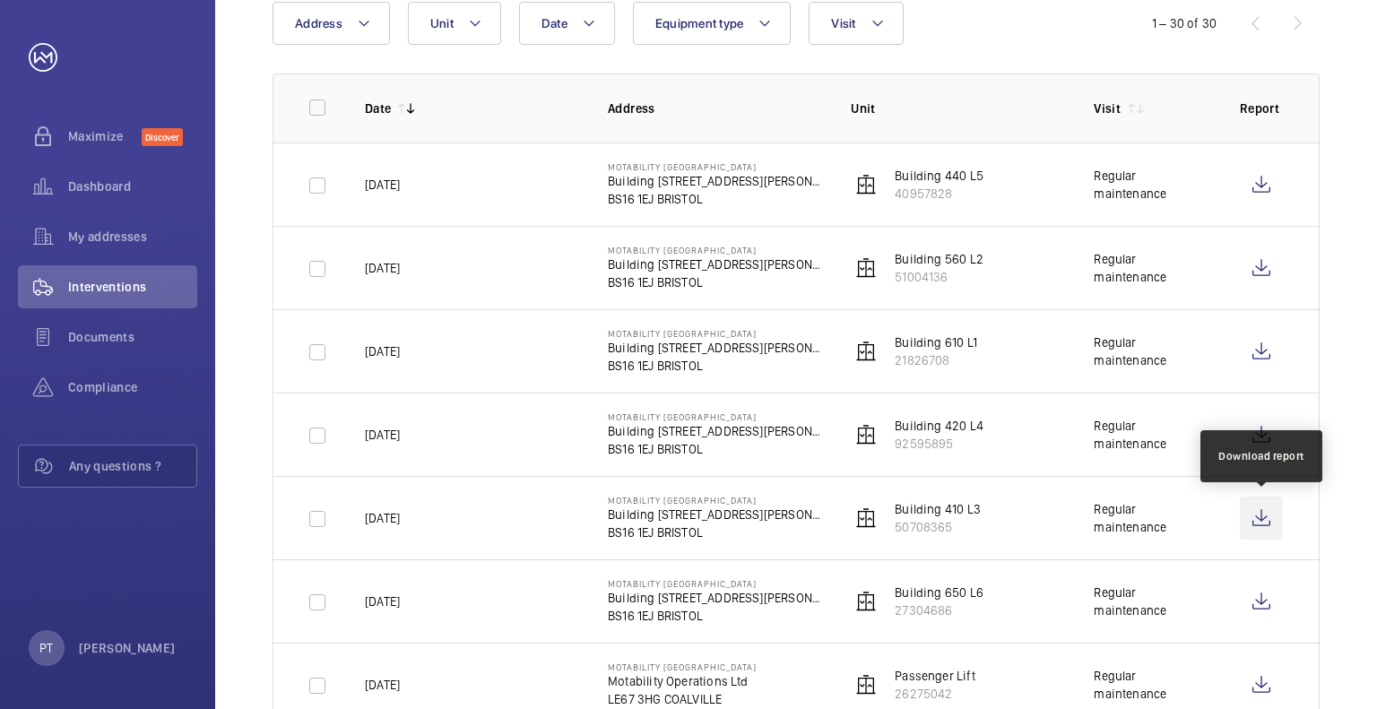
click at [1266, 514] on wm-front-icon-button at bounding box center [1261, 518] width 43 height 43
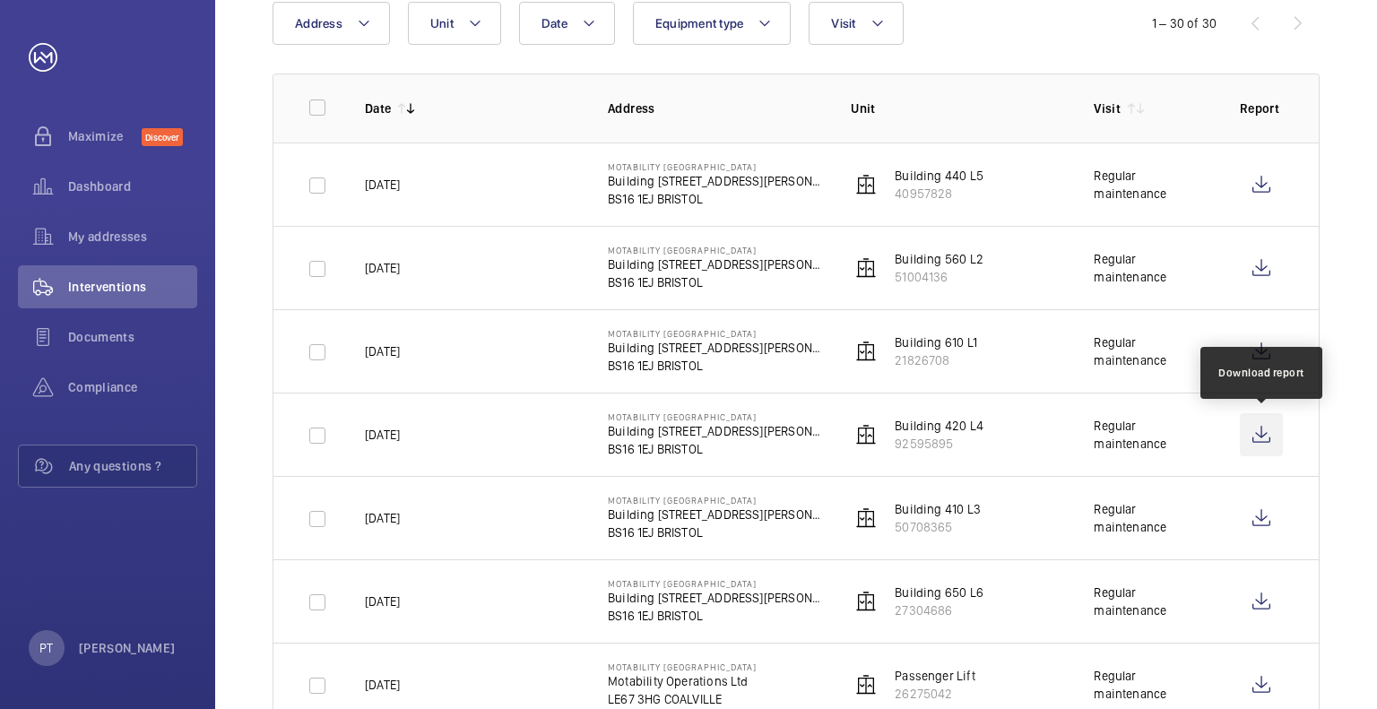
click at [1252, 435] on wm-front-icon-button at bounding box center [1261, 434] width 43 height 43
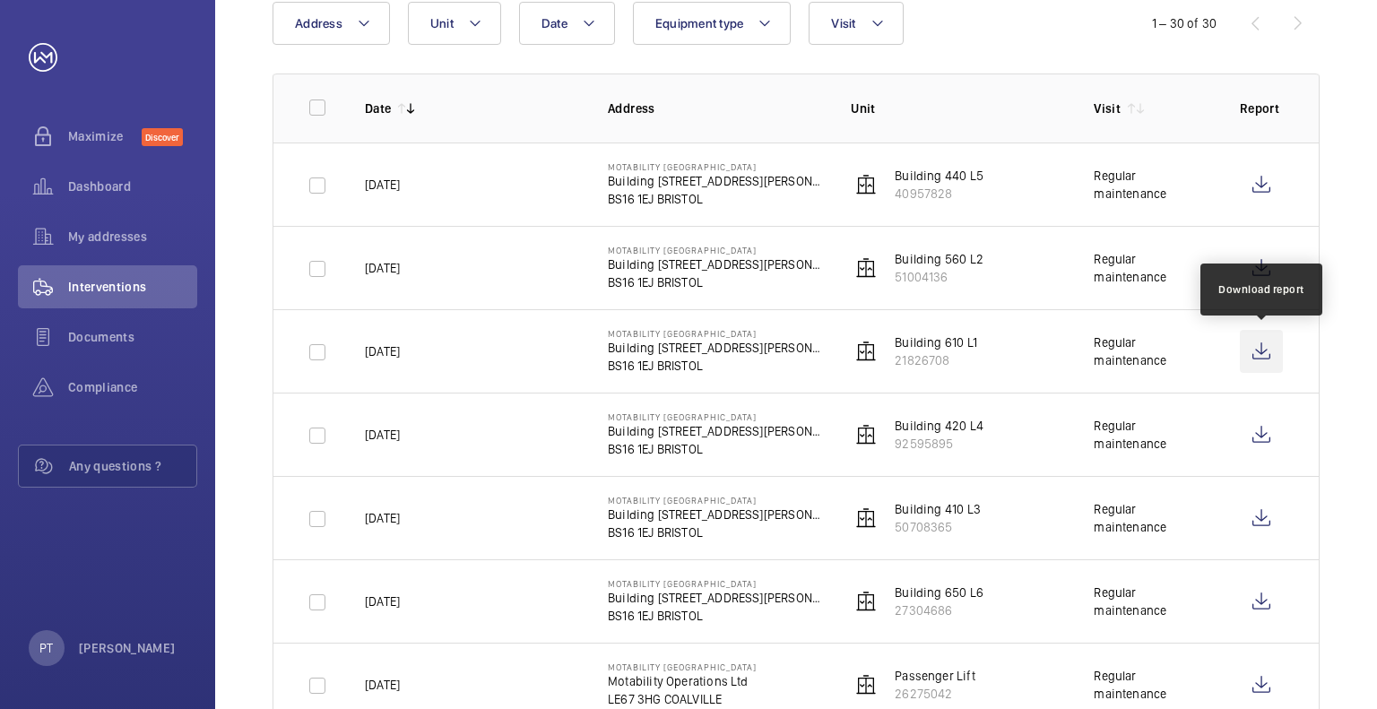
click at [1259, 351] on wm-front-icon-button at bounding box center [1261, 351] width 43 height 43
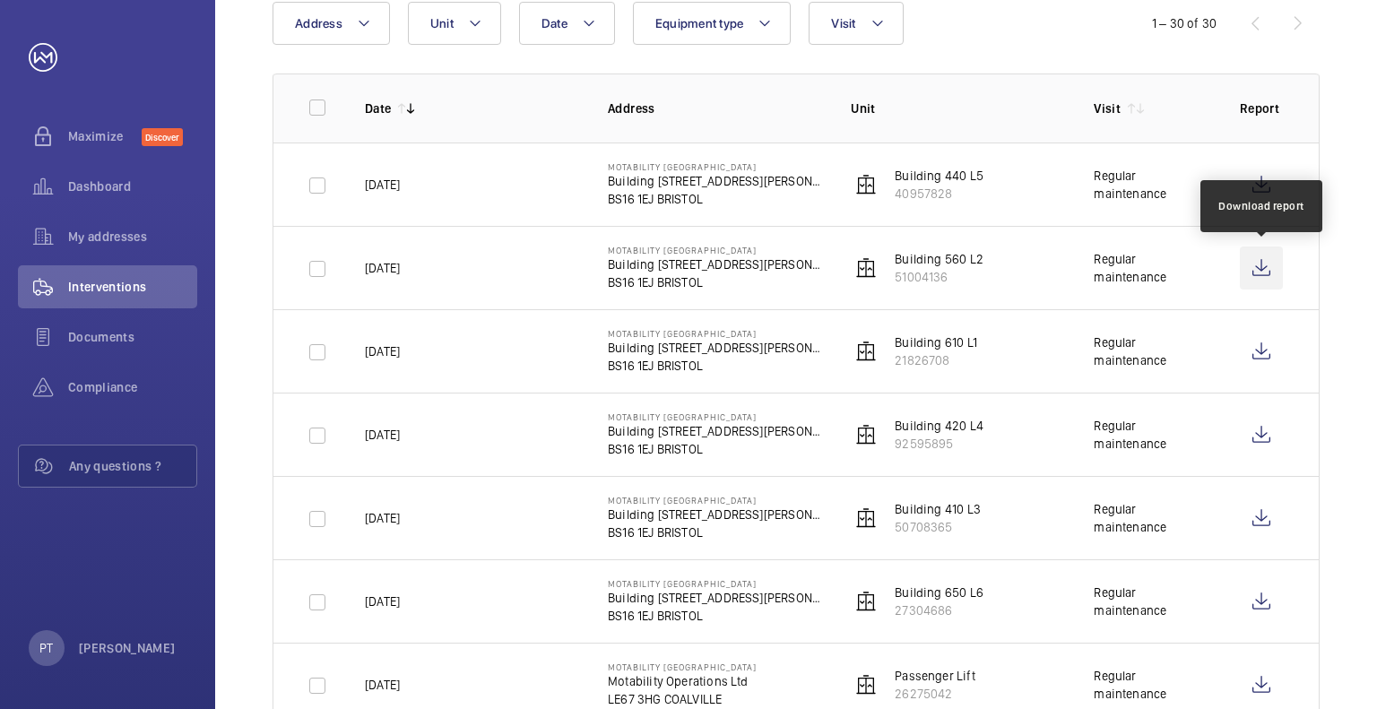
click at [1271, 266] on wm-front-icon-button at bounding box center [1261, 268] width 43 height 43
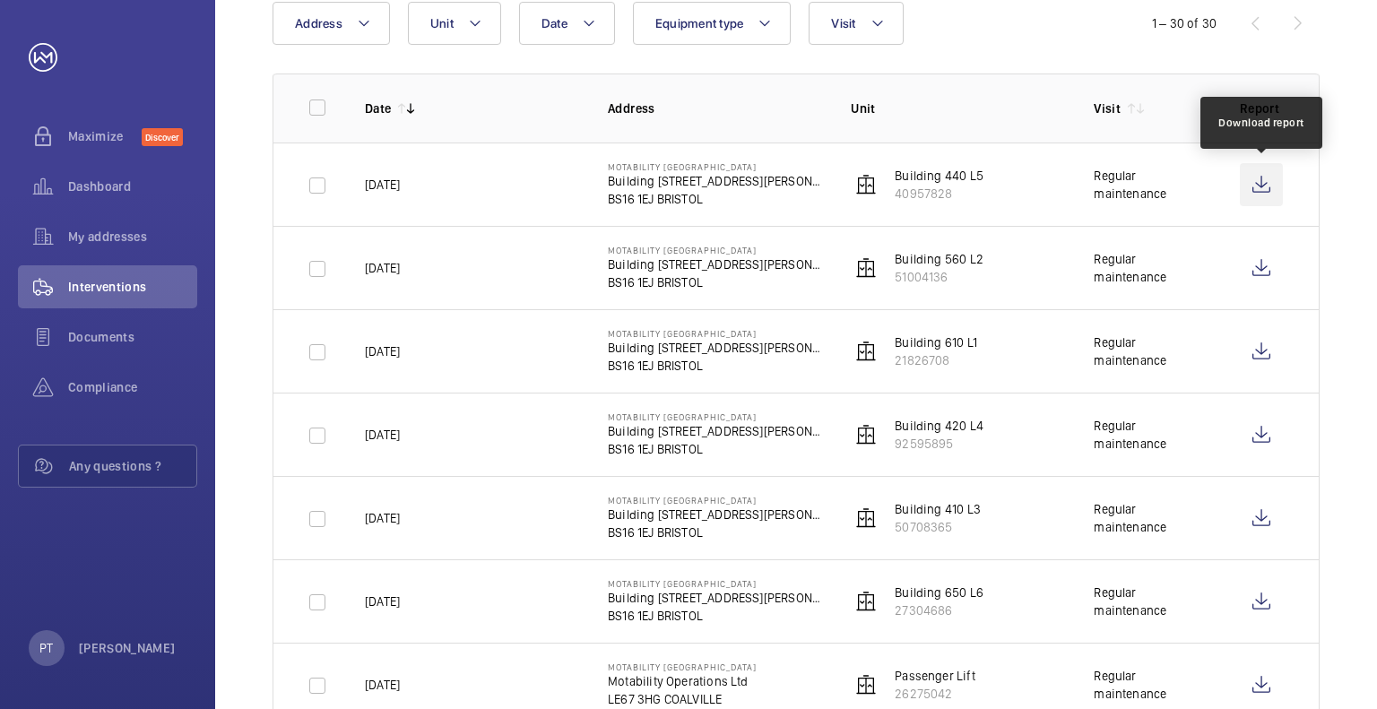
click at [1266, 181] on wm-front-icon-button at bounding box center [1261, 184] width 43 height 43
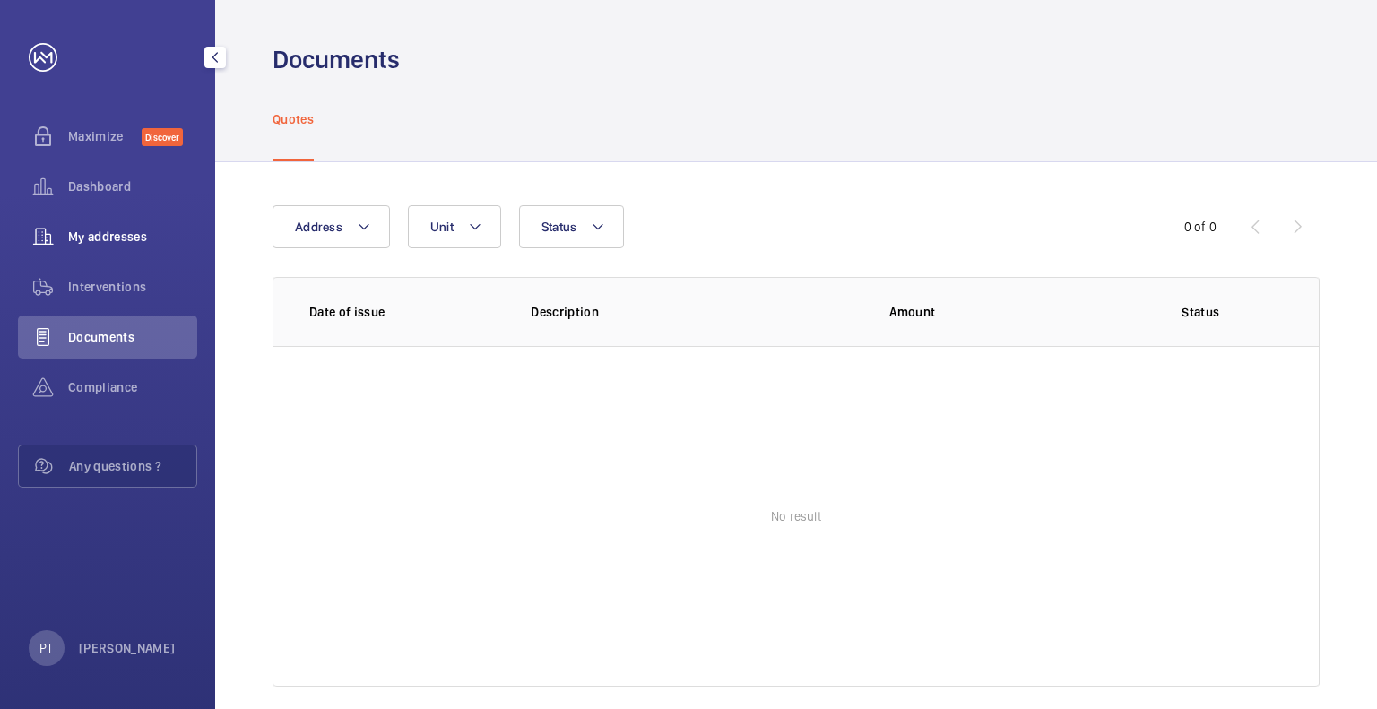
click at [97, 237] on span "My addresses" at bounding box center [132, 237] width 129 height 18
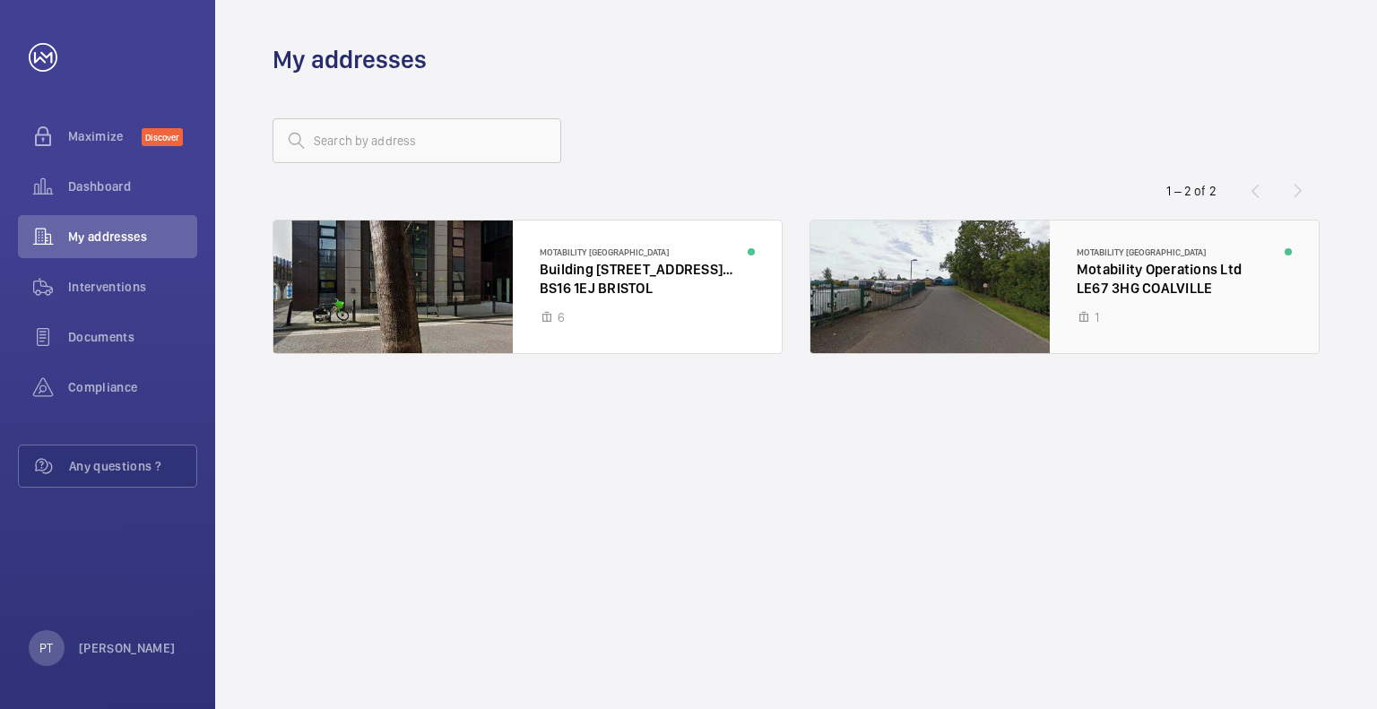
click at [960, 275] on div at bounding box center [1064, 287] width 508 height 133
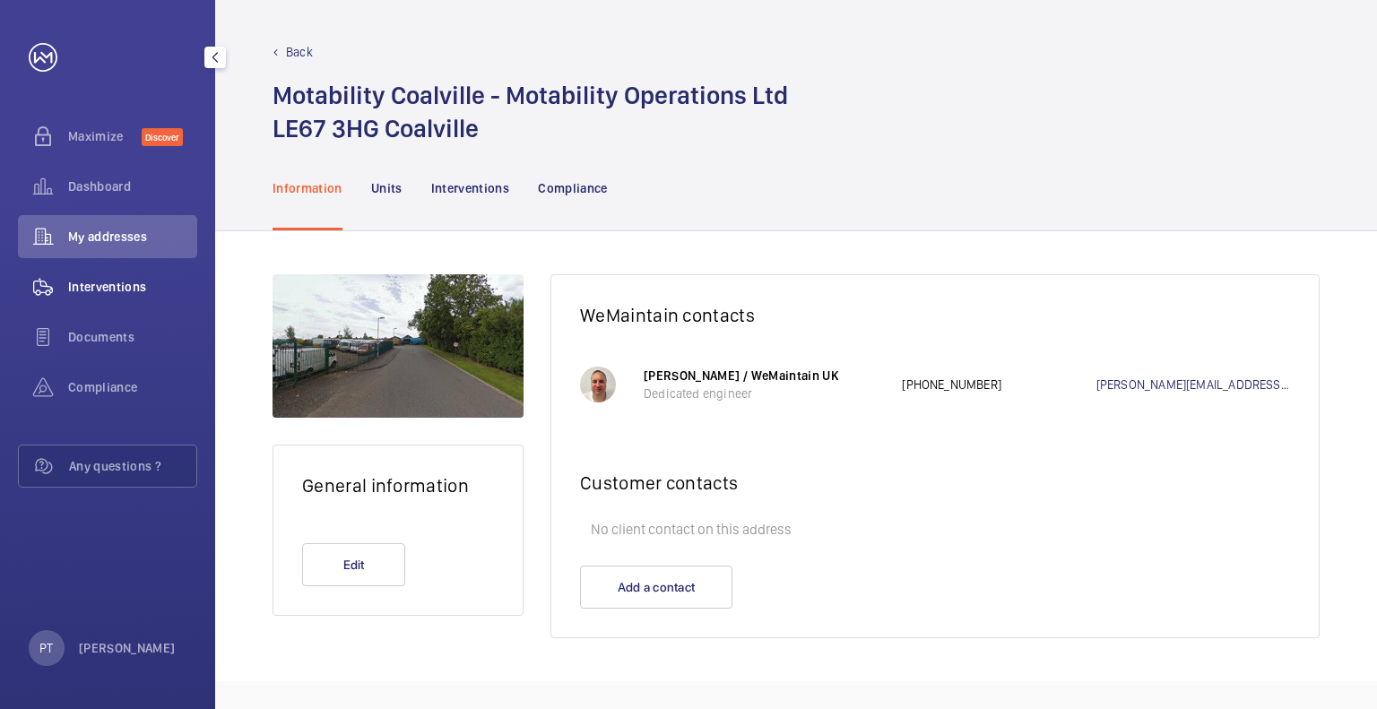
click at [100, 282] on span "Interventions" at bounding box center [132, 287] width 129 height 18
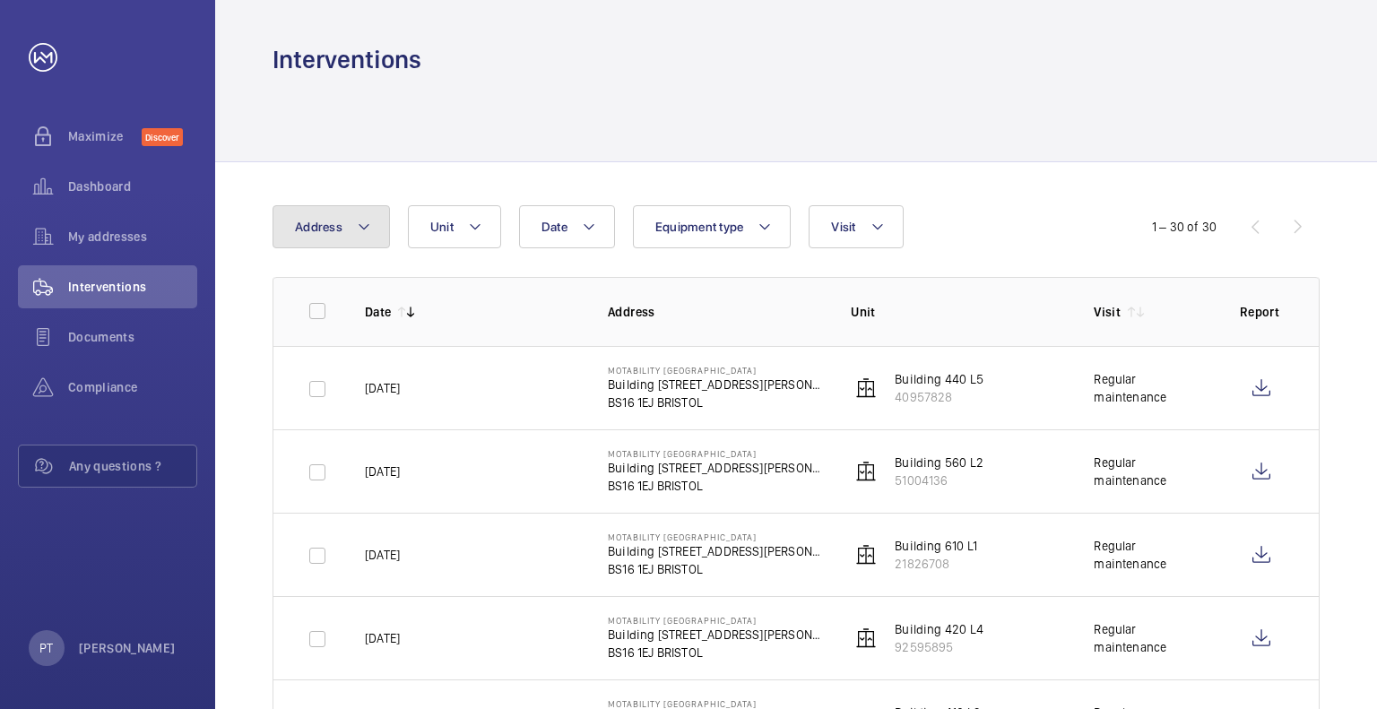
click at [371, 222] on button "Address" at bounding box center [331, 226] width 117 height 43
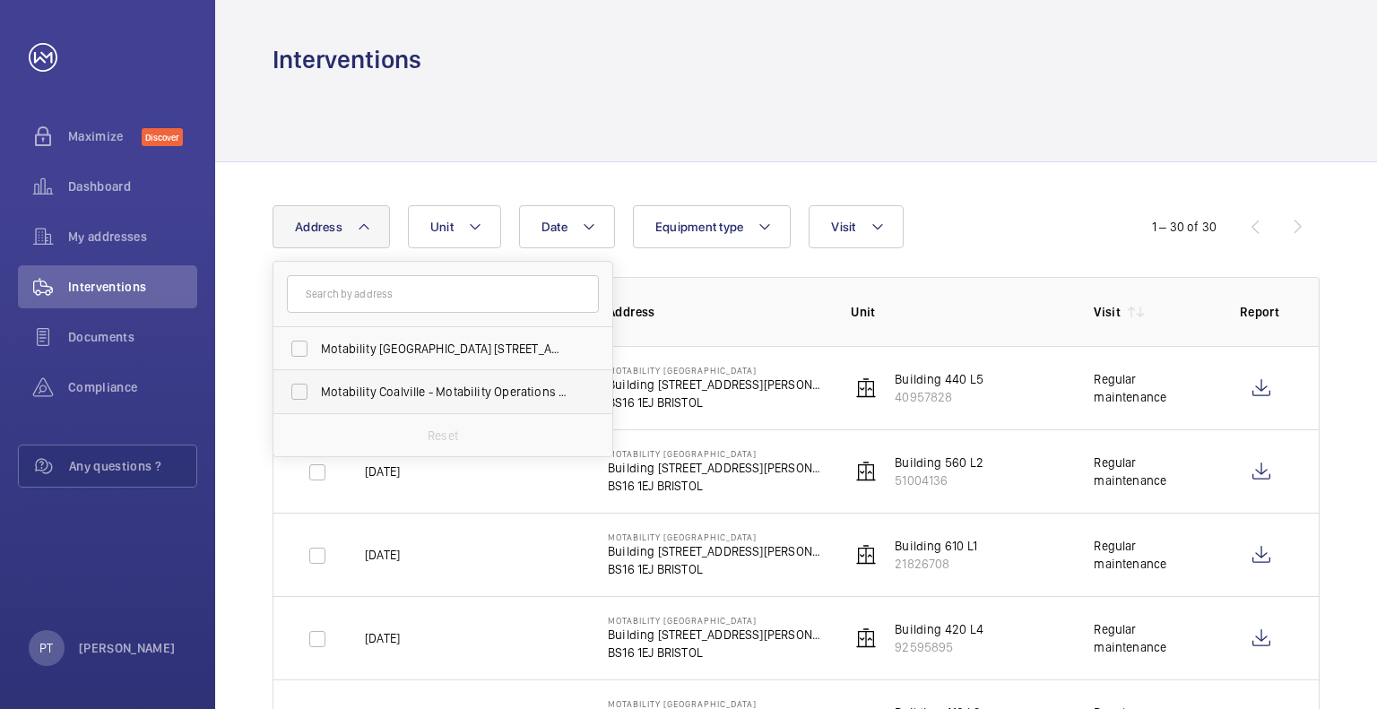
click at [387, 383] on span "Motability Coalville - Motability Operations Ltd, [GEOGRAPHIC_DATA] LE67 3HG" at bounding box center [444, 392] width 247 height 18
click at [317, 382] on input "Motability Coalville - Motability Operations Ltd, [GEOGRAPHIC_DATA] LE67 3HG" at bounding box center [300, 392] width 36 height 36
checkbox input "true"
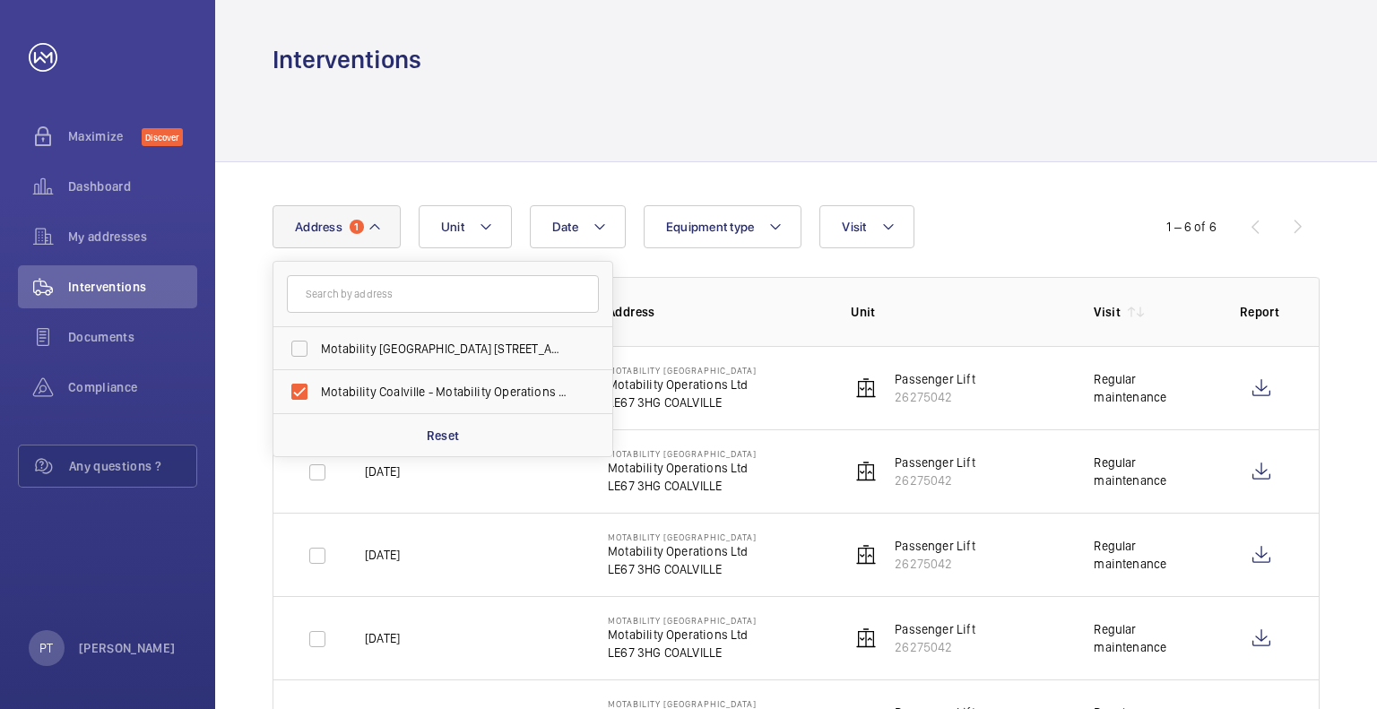
click at [493, 83] on div at bounding box center [796, 118] width 1047 height 85
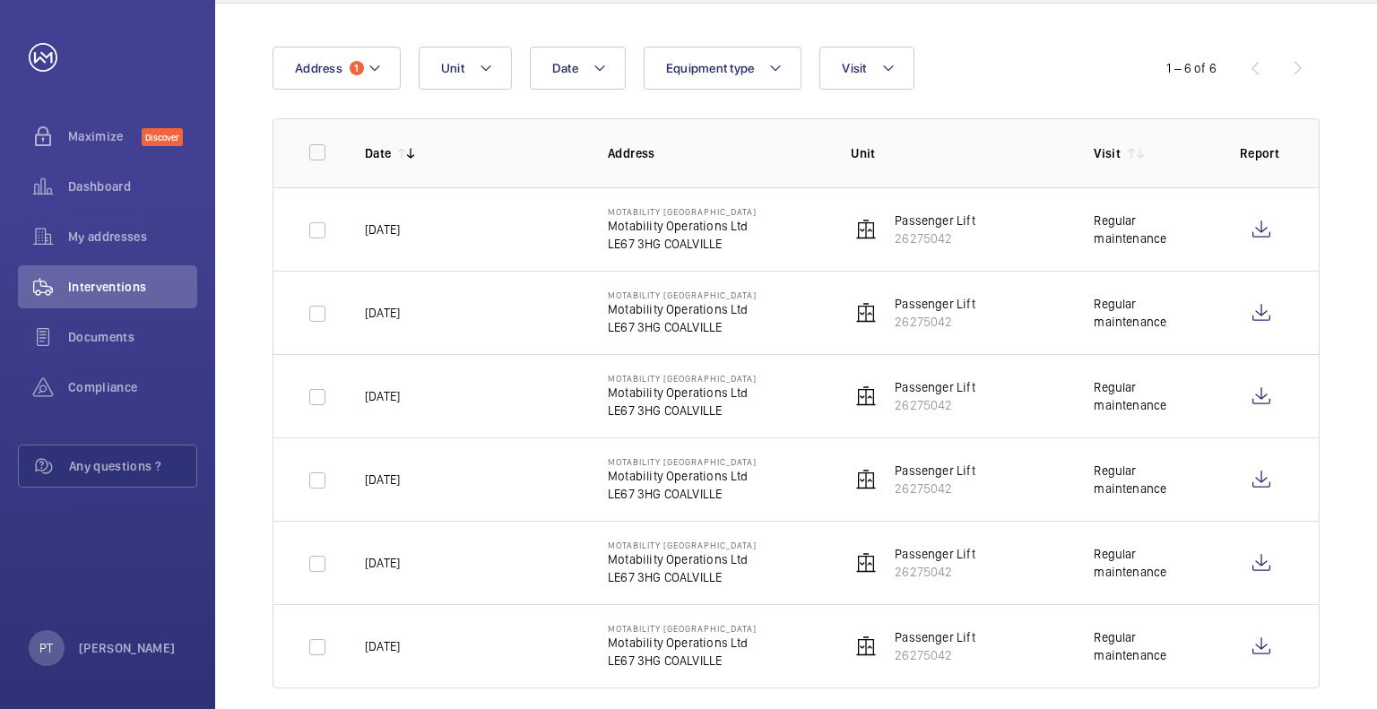
scroll to position [179, 0]
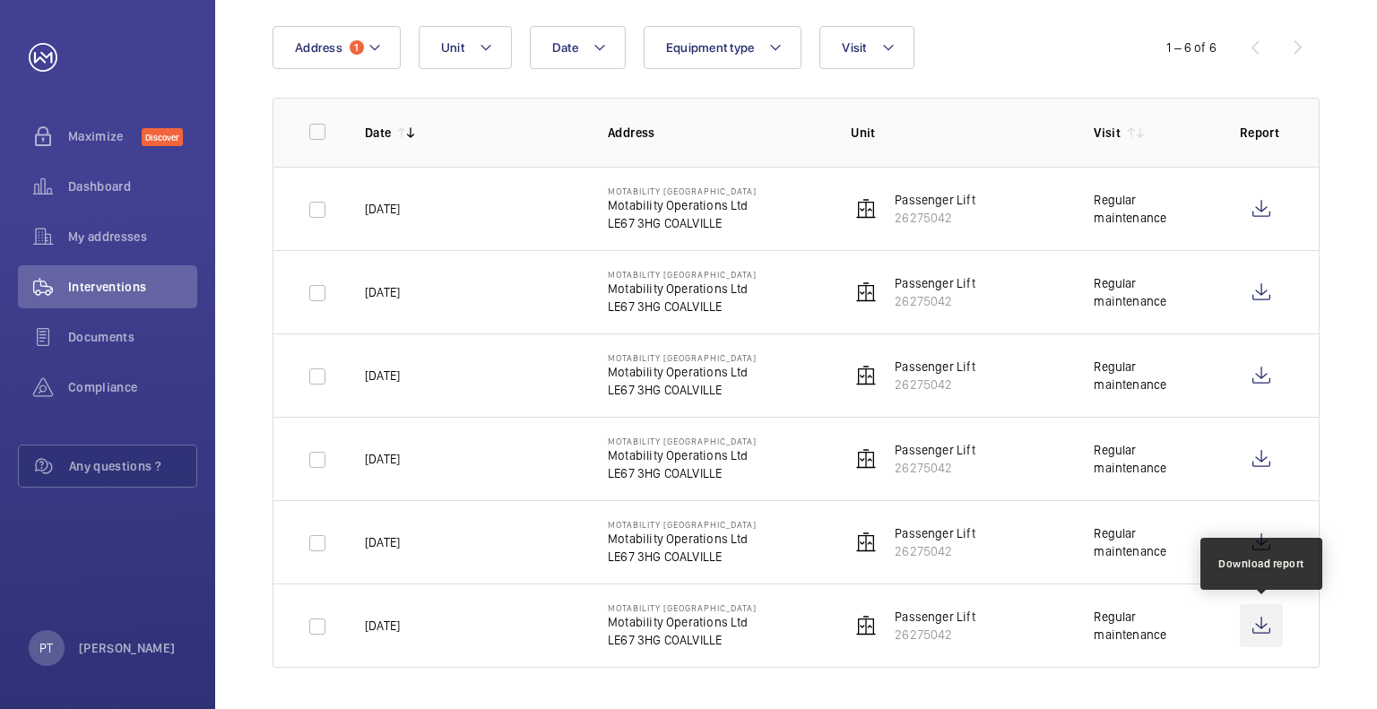
click at [1259, 622] on wm-front-icon-button at bounding box center [1261, 625] width 43 height 43
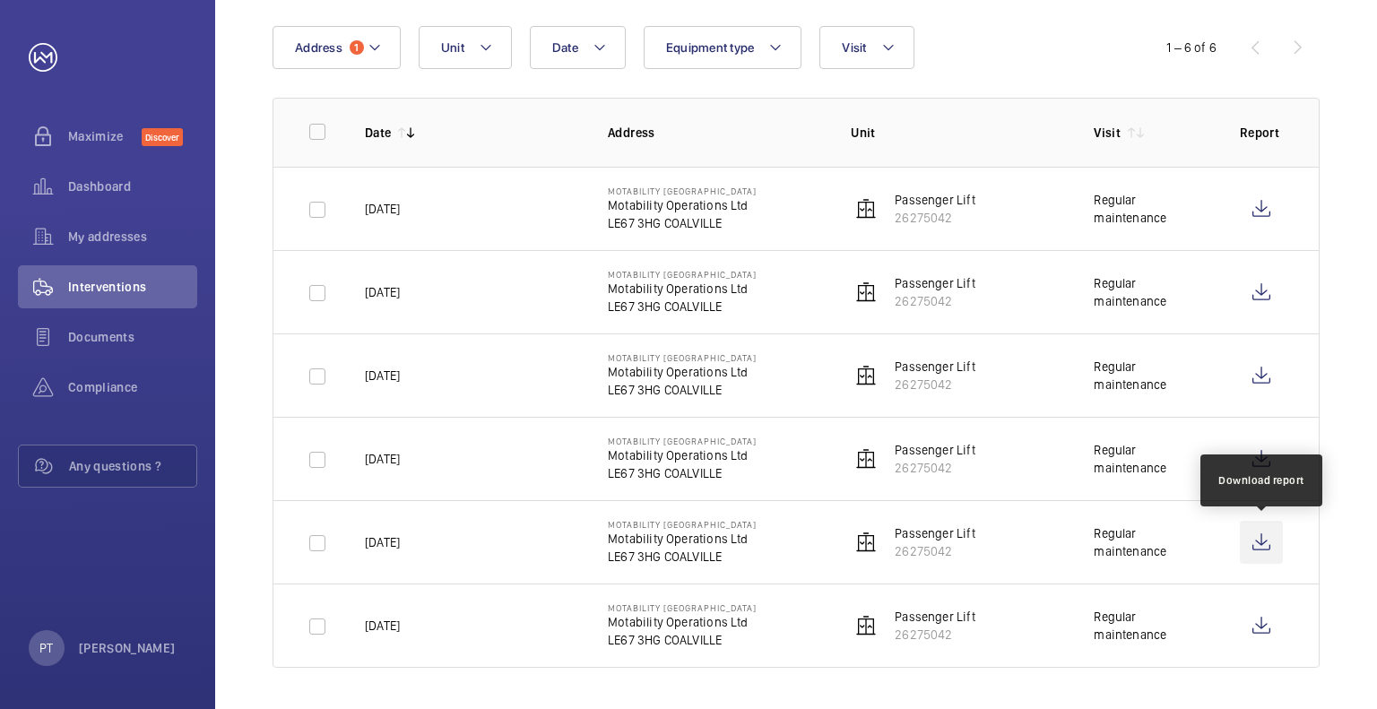
click at [1255, 533] on wm-front-icon-button at bounding box center [1261, 542] width 43 height 43
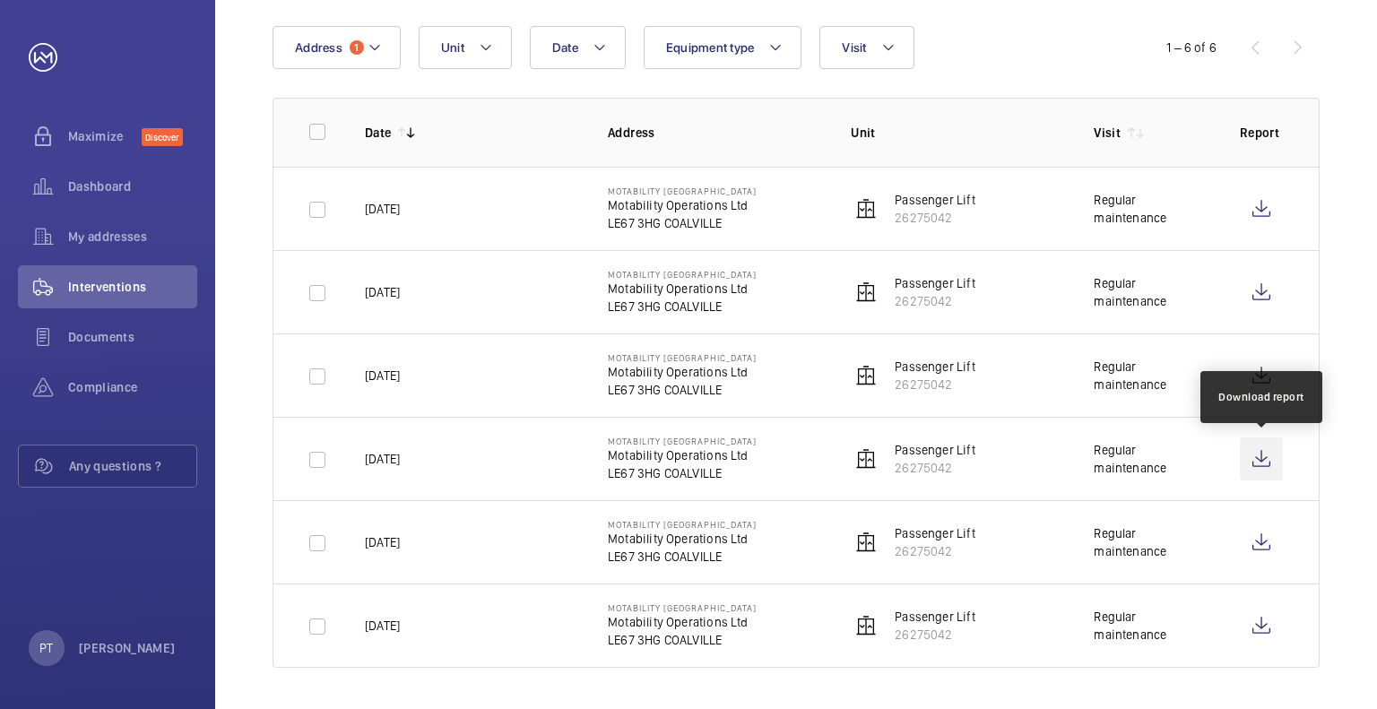
click at [1261, 460] on wm-front-icon-button at bounding box center [1261, 459] width 43 height 43
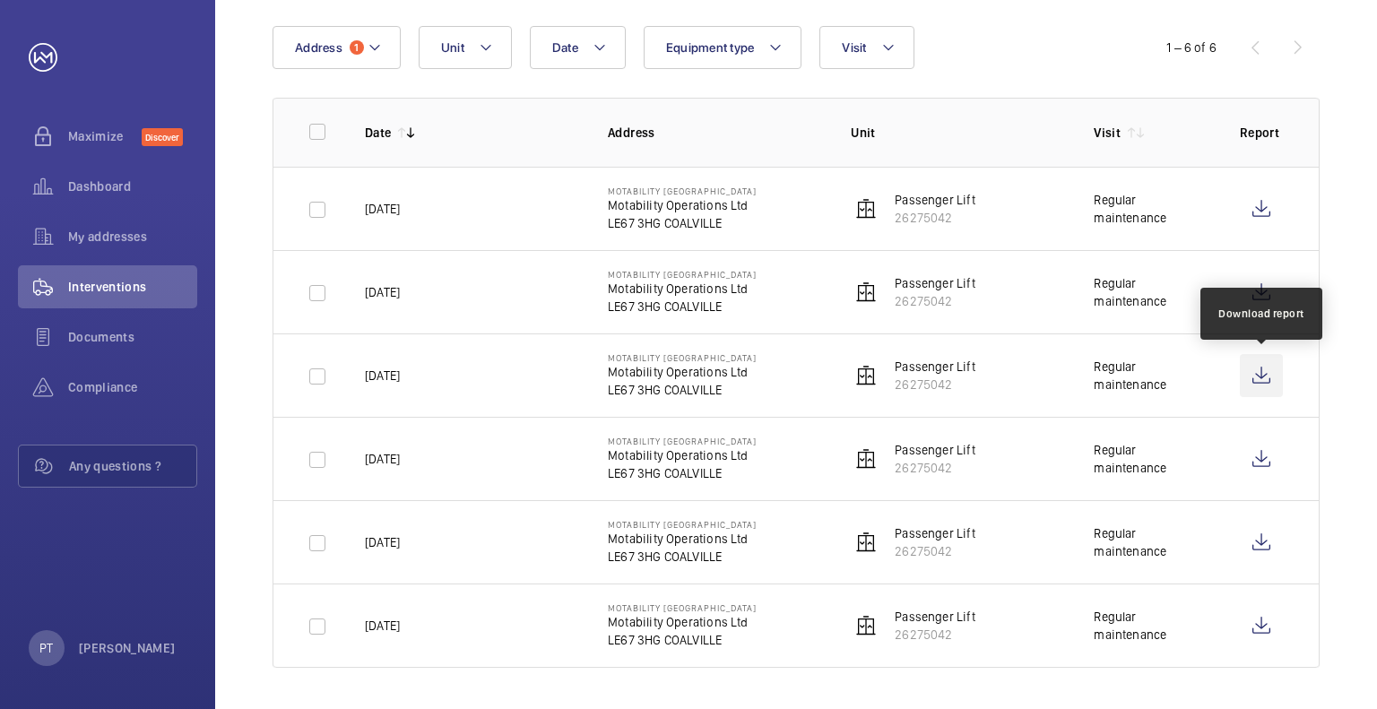
click at [1269, 368] on wm-front-icon-button at bounding box center [1261, 375] width 43 height 43
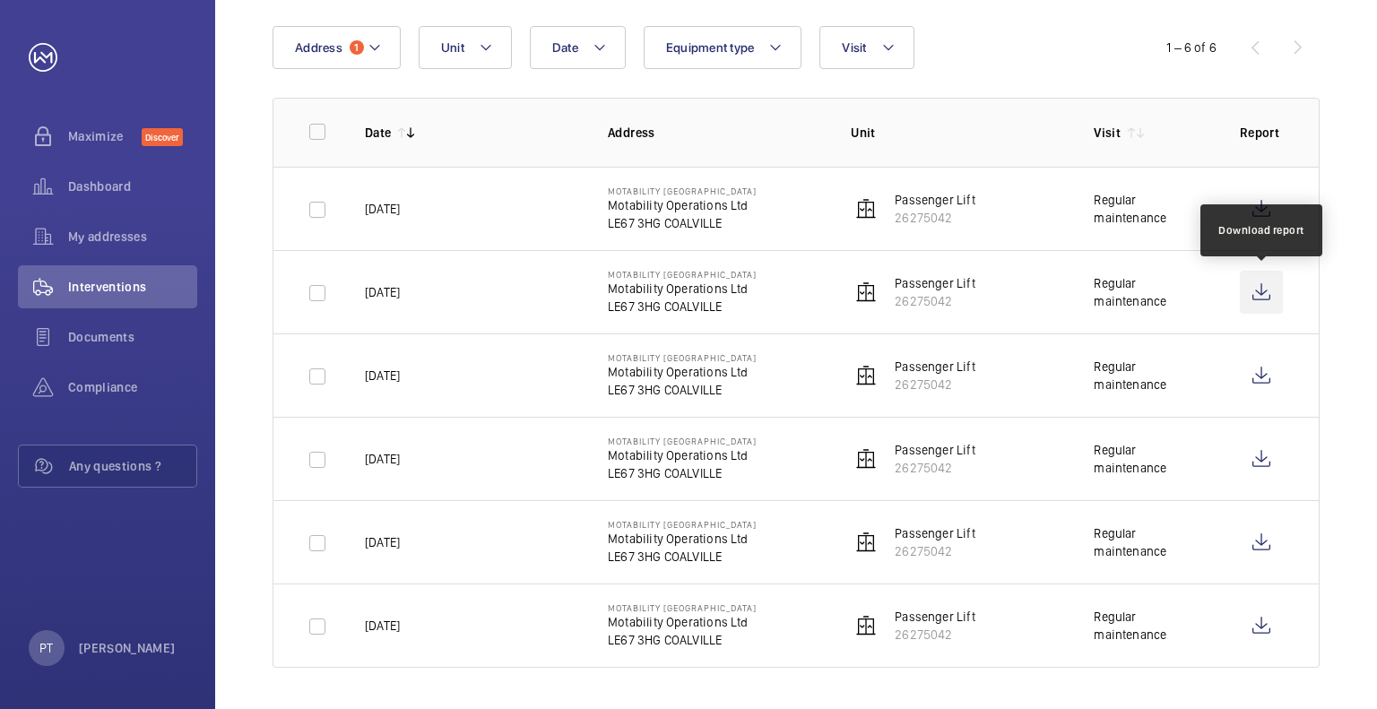
click at [1269, 285] on wm-front-icon-button at bounding box center [1261, 292] width 43 height 43
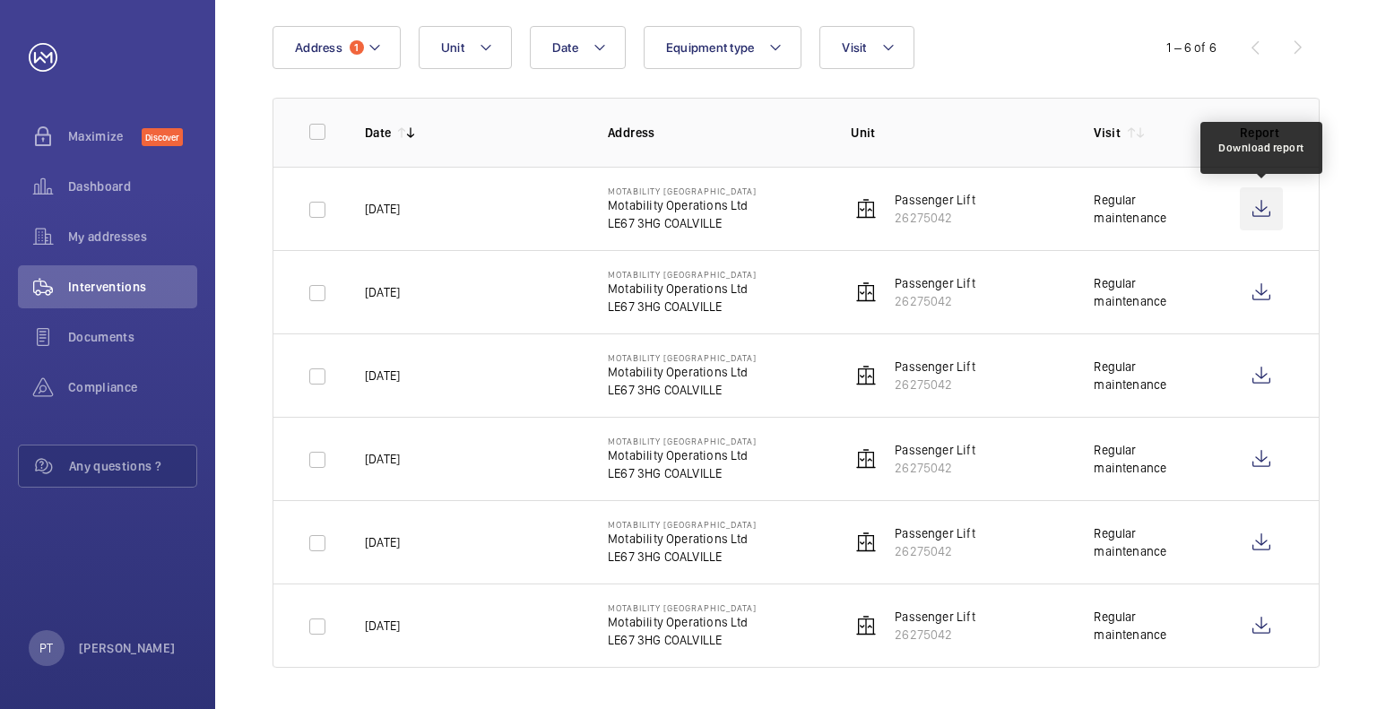
click at [1253, 211] on wm-front-icon-button at bounding box center [1261, 208] width 43 height 43
click at [93, 130] on span "Maximize" at bounding box center [105, 136] width 74 height 18
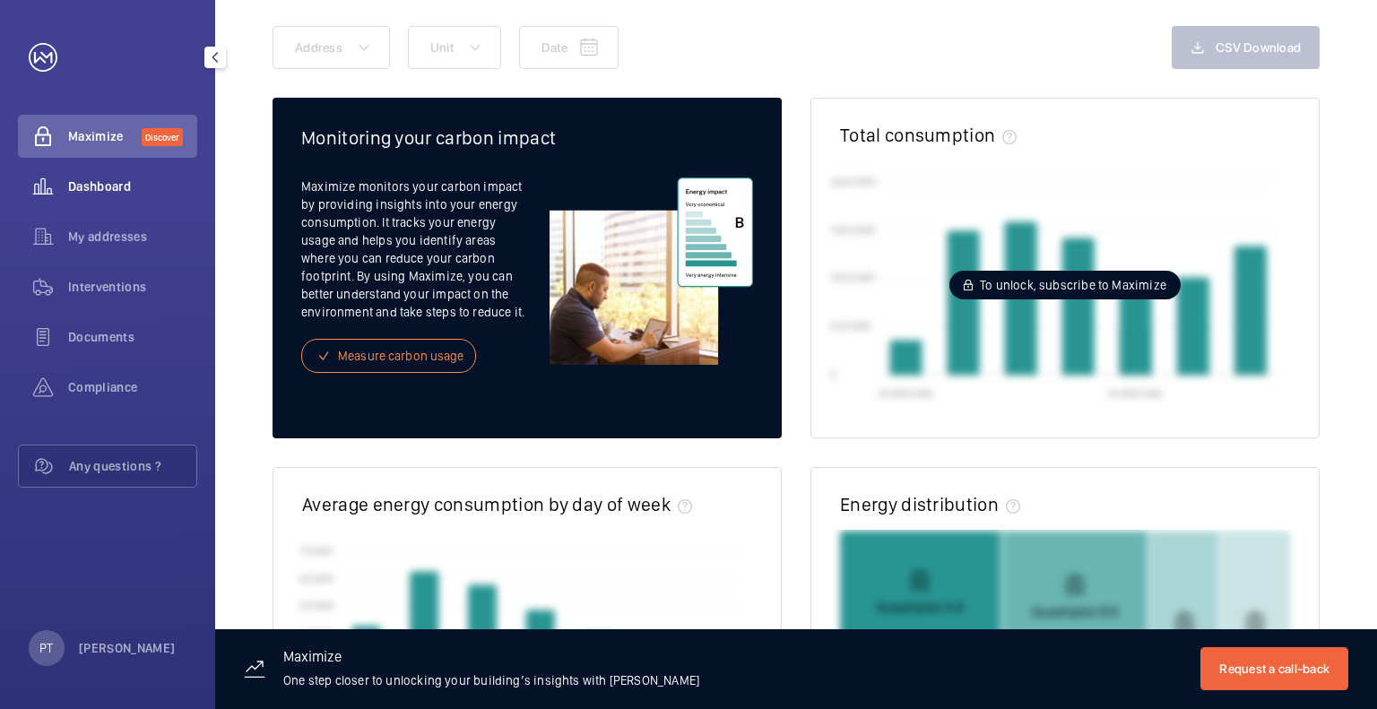
click at [104, 182] on span "Dashboard" at bounding box center [132, 187] width 129 height 18
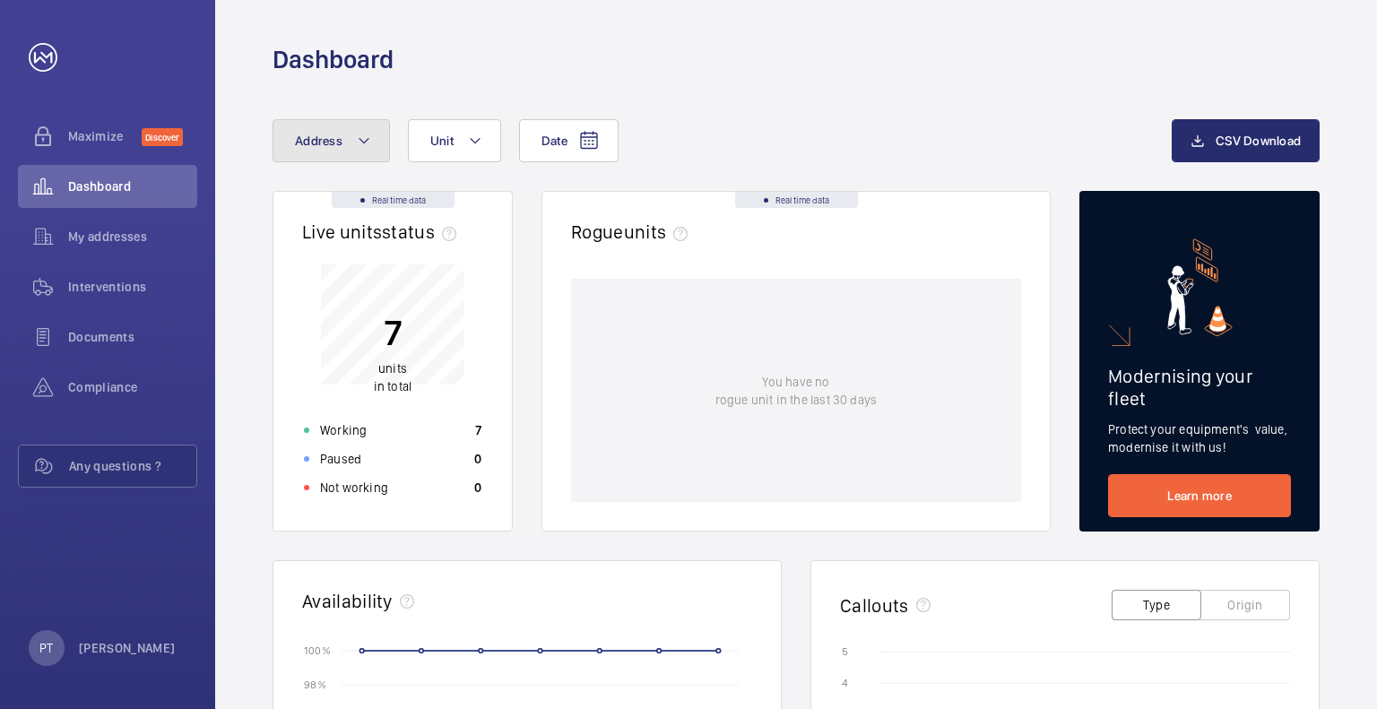
click at [365, 143] on mat-icon at bounding box center [364, 141] width 14 height 22
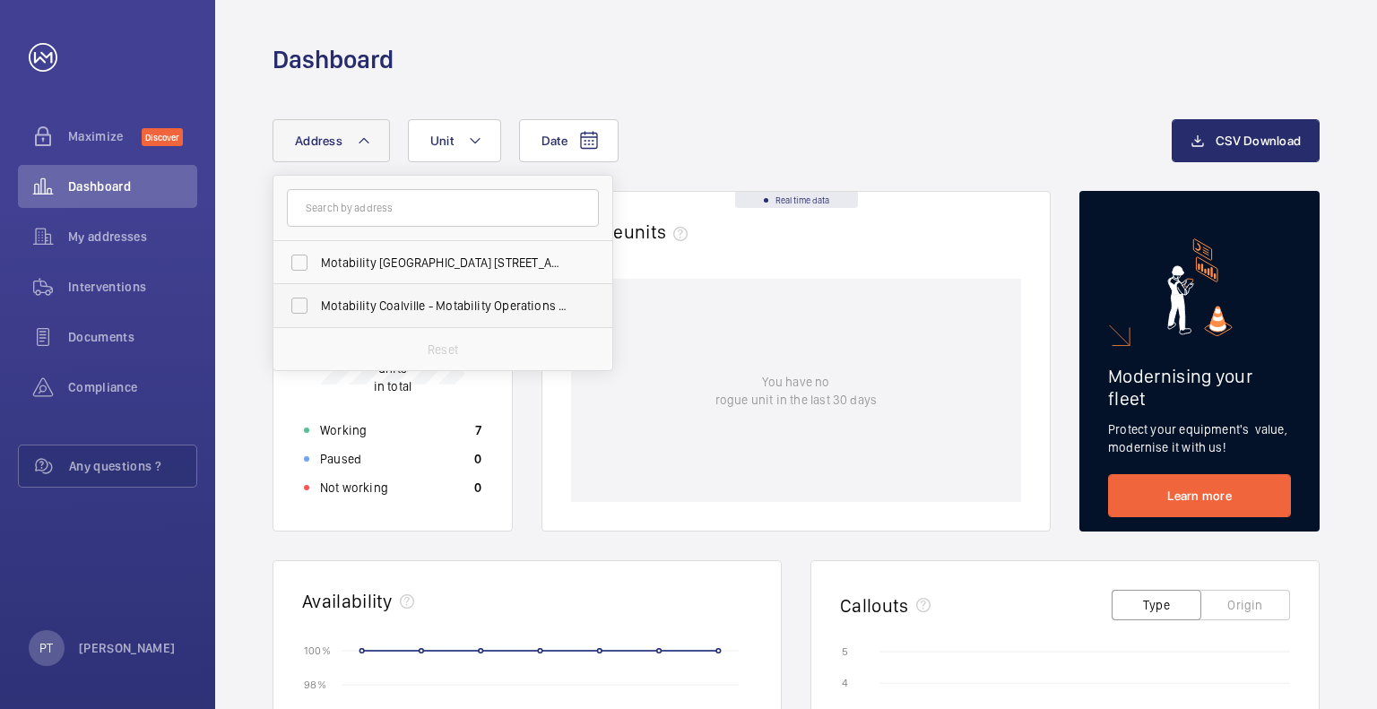
click at [401, 304] on span "Motability Coalville - Motability Operations Ltd, [GEOGRAPHIC_DATA] LE67 3HG" at bounding box center [444, 306] width 247 height 18
click at [317, 304] on input "Motability Coalville - Motability Operations Ltd, [GEOGRAPHIC_DATA] LE67 3HG" at bounding box center [300, 306] width 36 height 36
checkbox input "true"
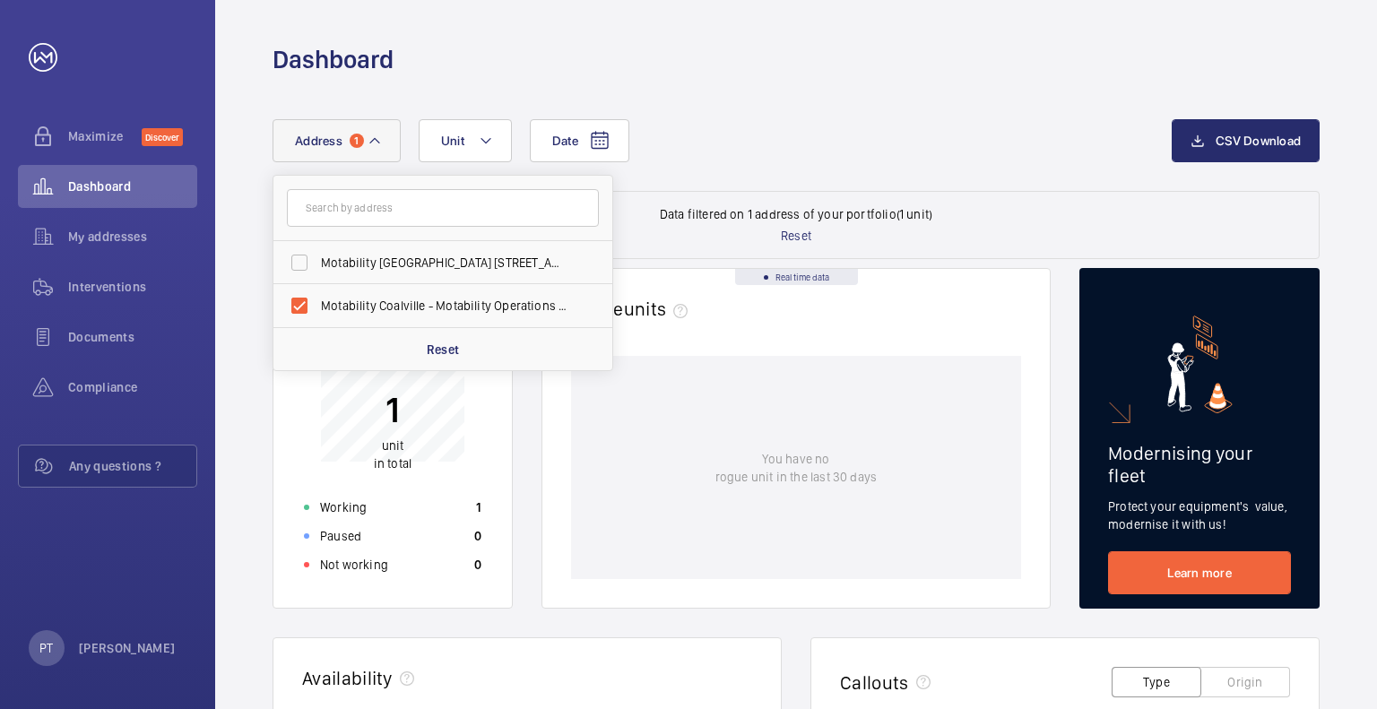
click at [593, 437] on div "You have no rogue unit in the last 30 days" at bounding box center [796, 467] width 450 height 223
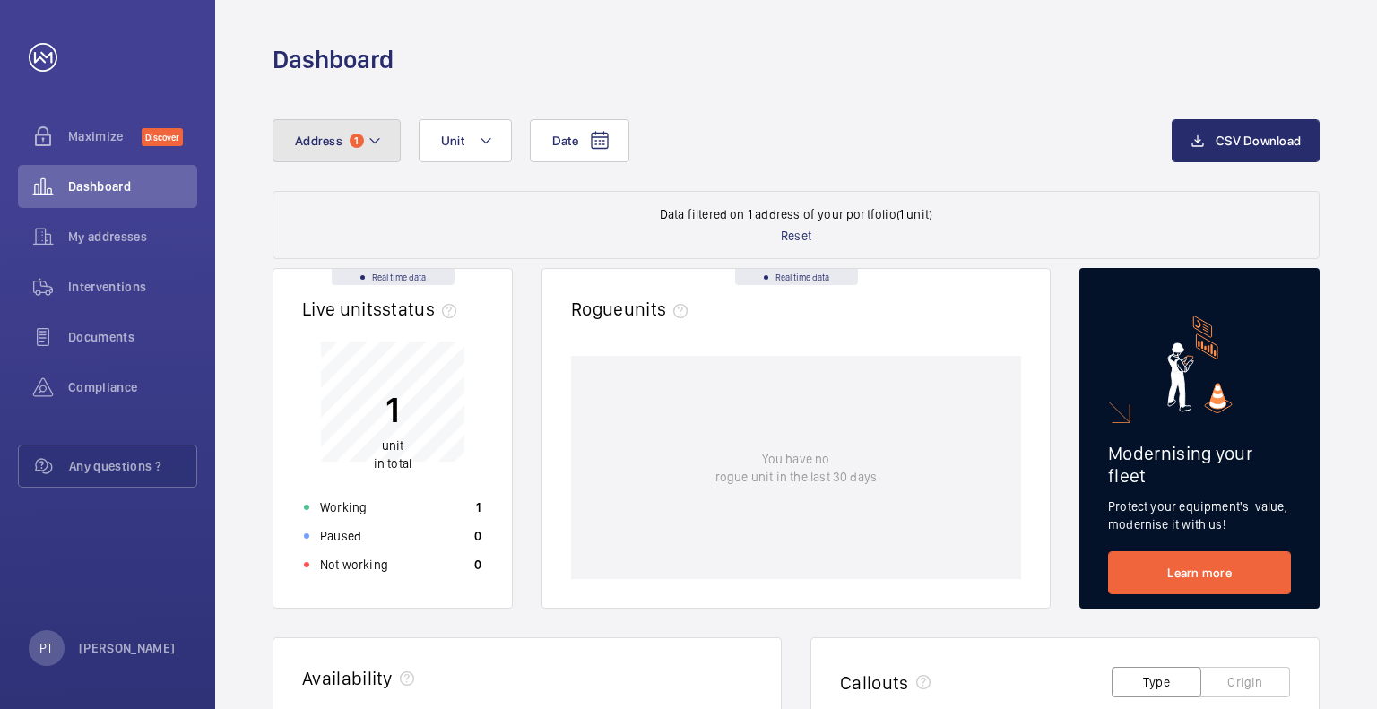
click at [319, 135] on span "Address" at bounding box center [319, 141] width 48 height 14
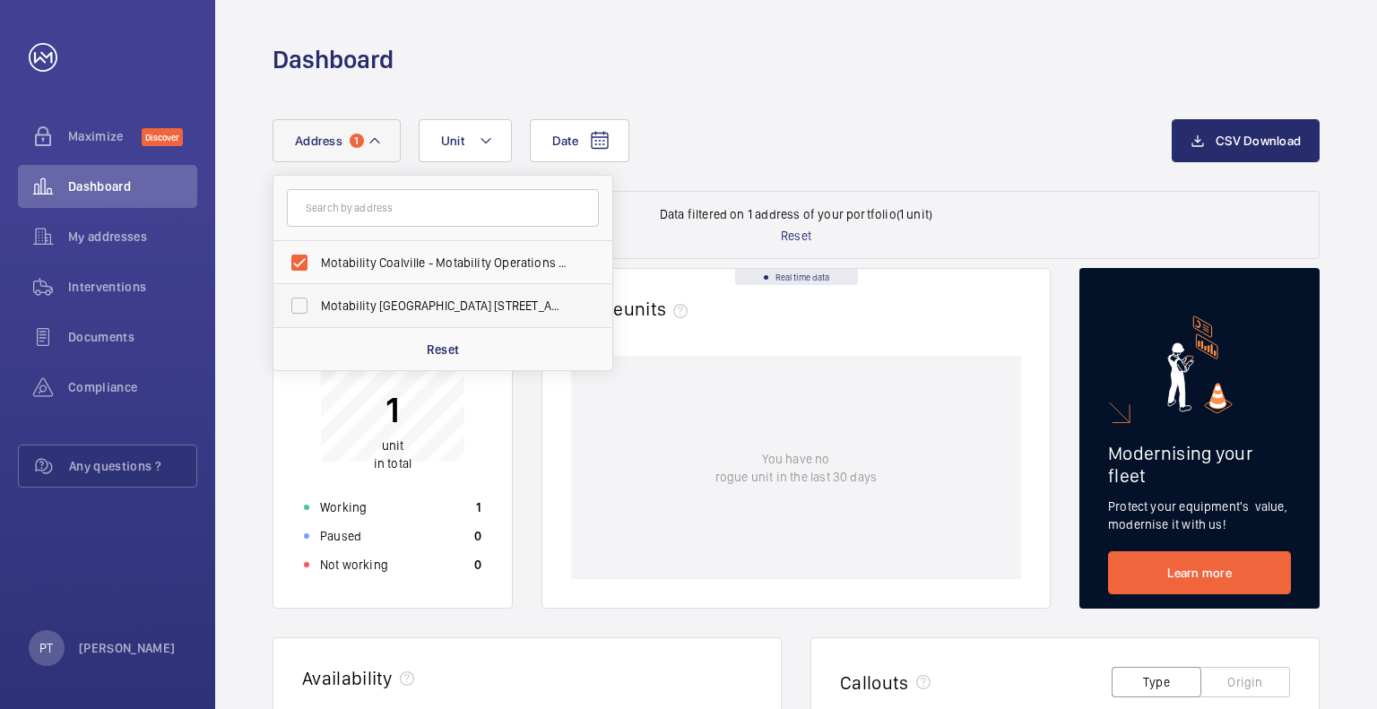
click at [498, 299] on span "Motability [GEOGRAPHIC_DATA] [STREET_ADDRESS][PERSON_NAME]" at bounding box center [444, 306] width 247 height 18
click at [317, 299] on input "Motability [GEOGRAPHIC_DATA] [STREET_ADDRESS][PERSON_NAME]" at bounding box center [300, 306] width 36 height 36
click at [498, 299] on span "Motability [GEOGRAPHIC_DATA] [STREET_ADDRESS][PERSON_NAME]" at bounding box center [444, 306] width 247 height 18
click at [317, 299] on input "Motability [GEOGRAPHIC_DATA] [STREET_ADDRESS][PERSON_NAME]" at bounding box center [300, 306] width 36 height 36
checkbox input "false"
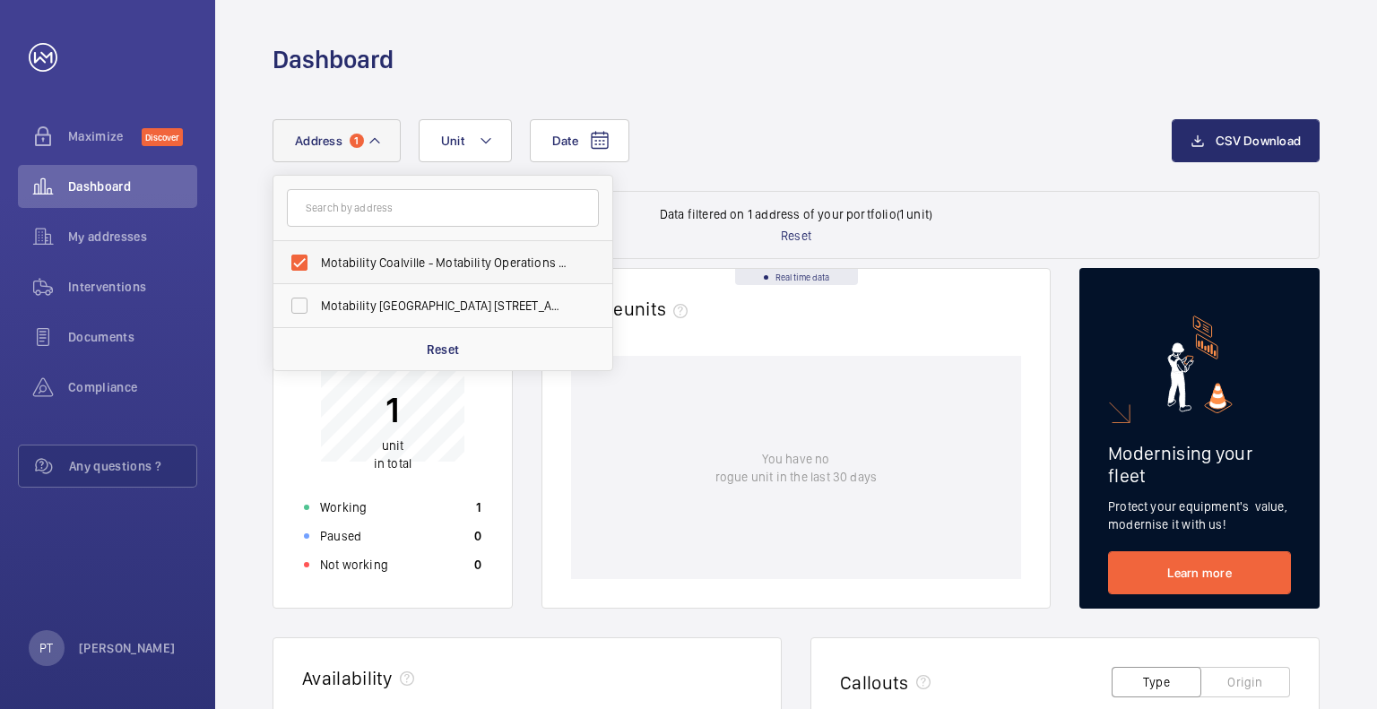
click at [504, 257] on span "Motability Coalville - Motability Operations Ltd, [GEOGRAPHIC_DATA] LE67 3HG" at bounding box center [444, 263] width 247 height 18
click at [317, 257] on input "Motability Coalville - Motability Operations Ltd, [GEOGRAPHIC_DATA] LE67 3HG" at bounding box center [300, 263] width 36 height 36
checkbox input "false"
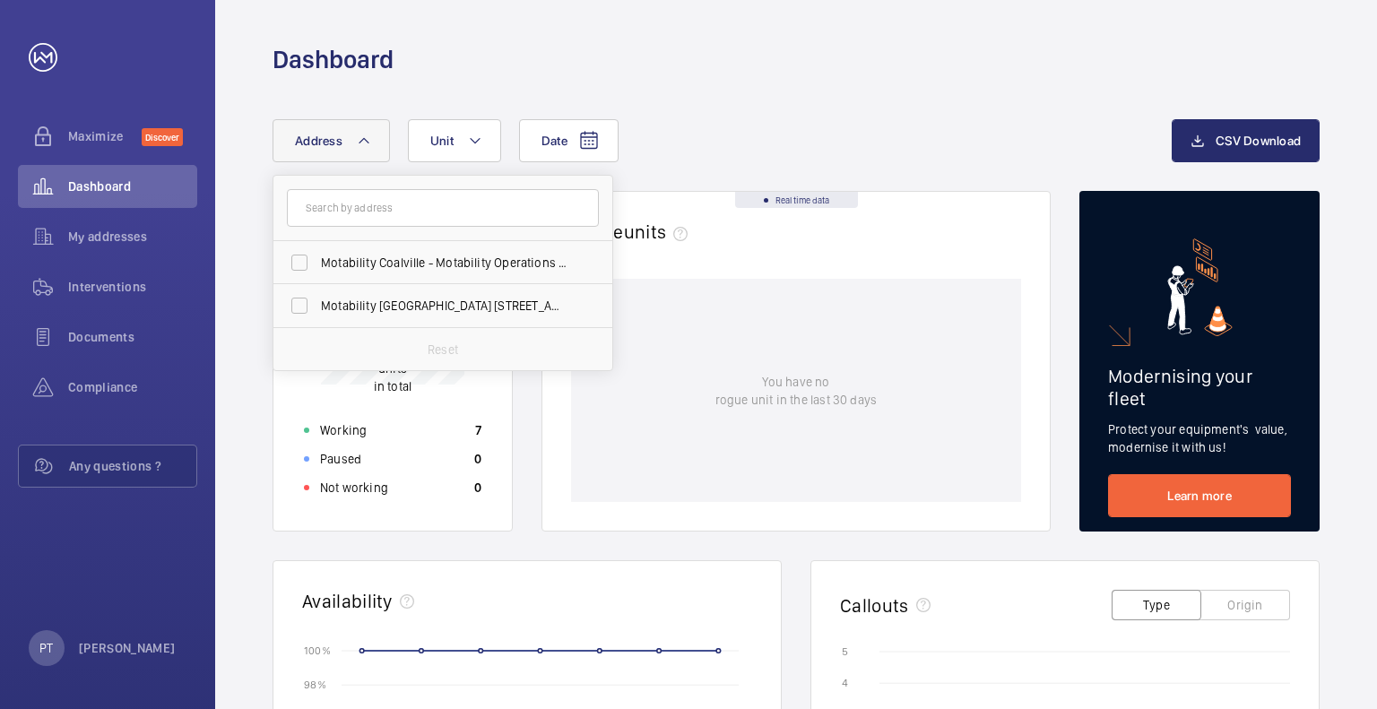
click at [633, 424] on div "You have no rogue unit in the last 30 days" at bounding box center [796, 390] width 450 height 223
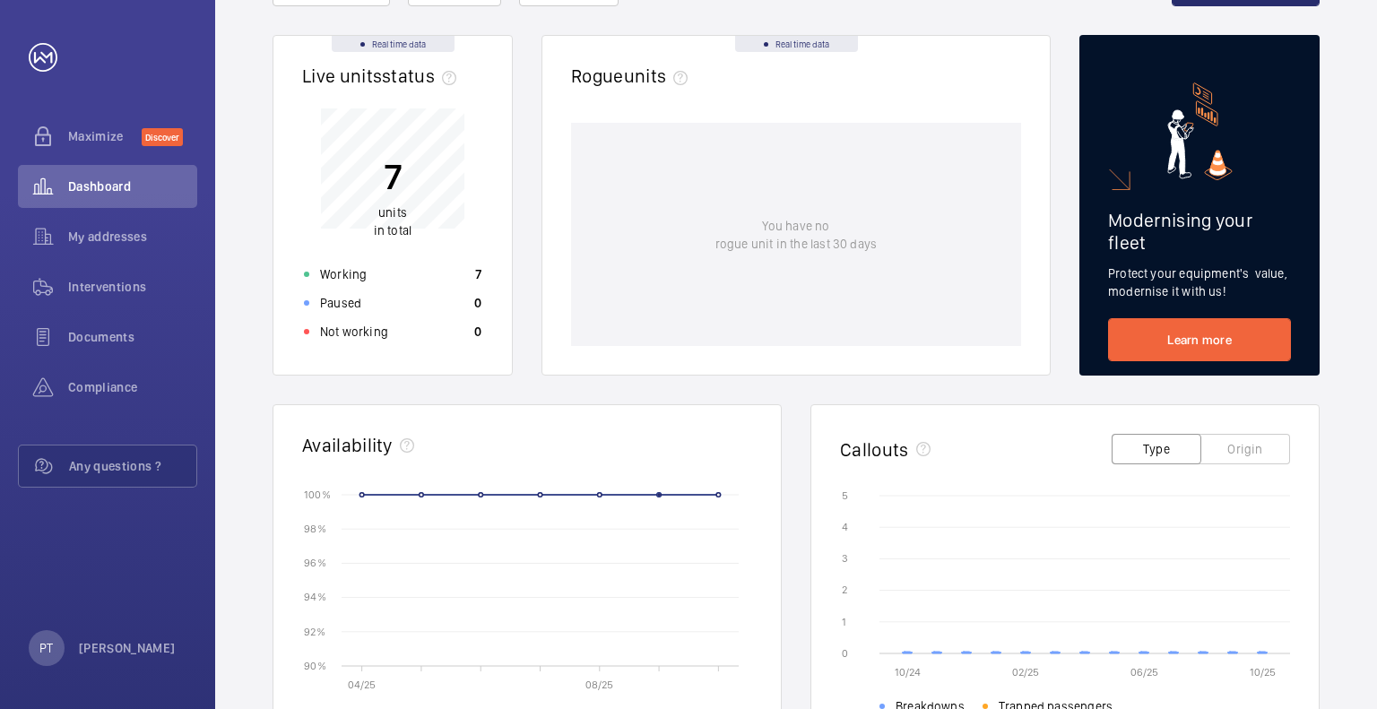
scroll to position [155, 0]
